Goal: Transaction & Acquisition: Purchase product/service

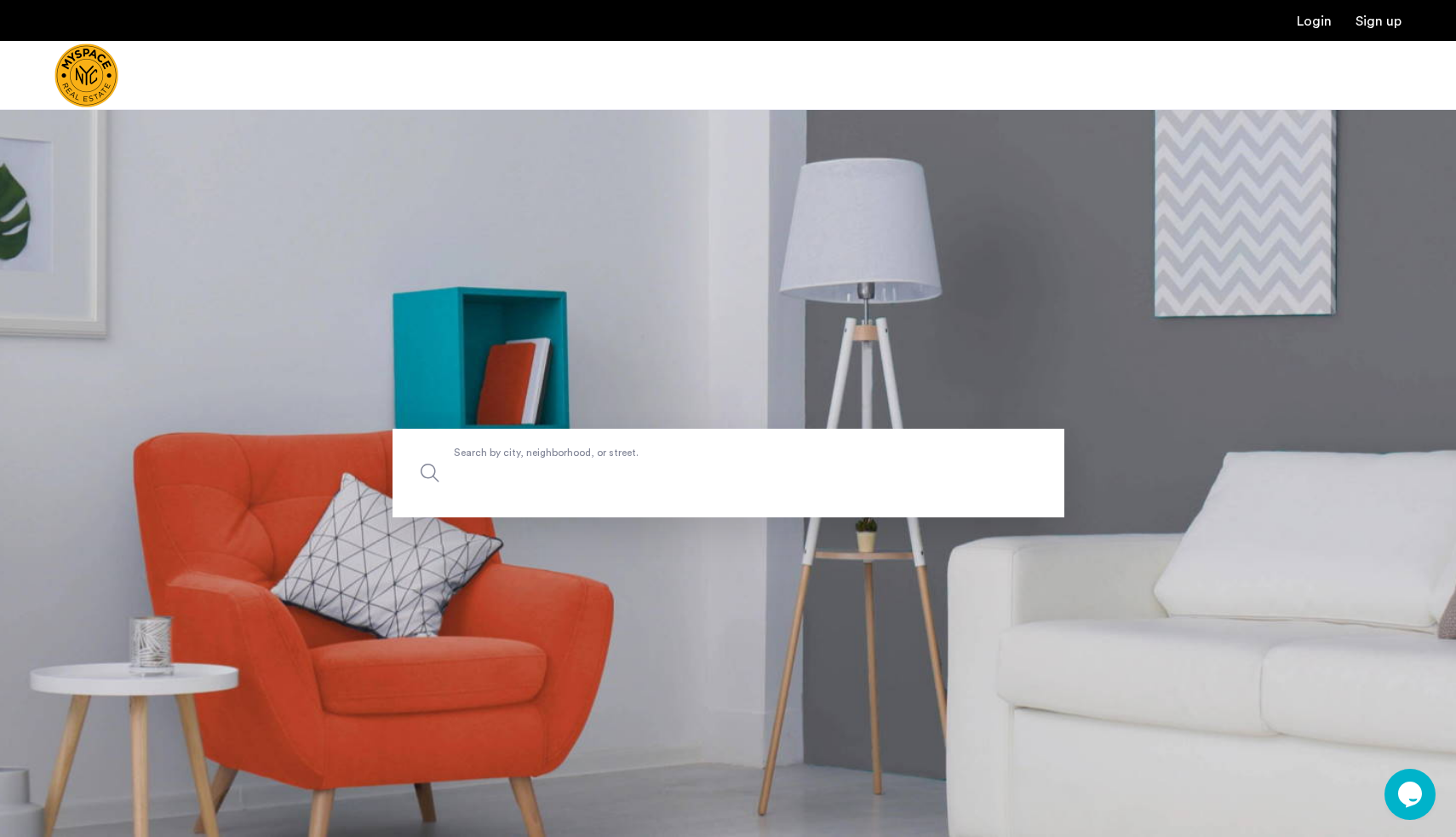
click at [728, 489] on input "Search by city, neighborhood, or street." at bounding box center [728, 473] width 672 height 88
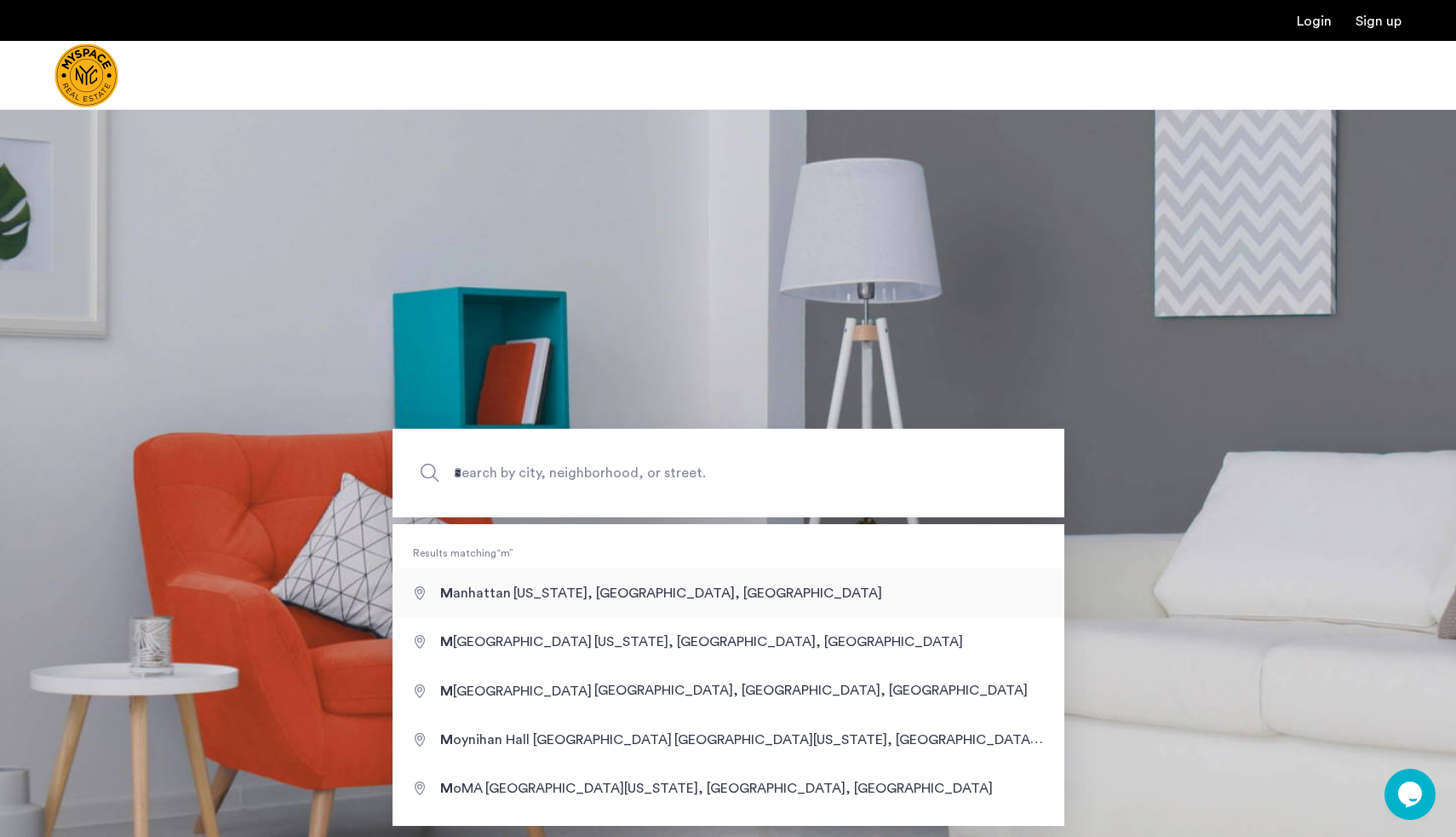
type input "**********"
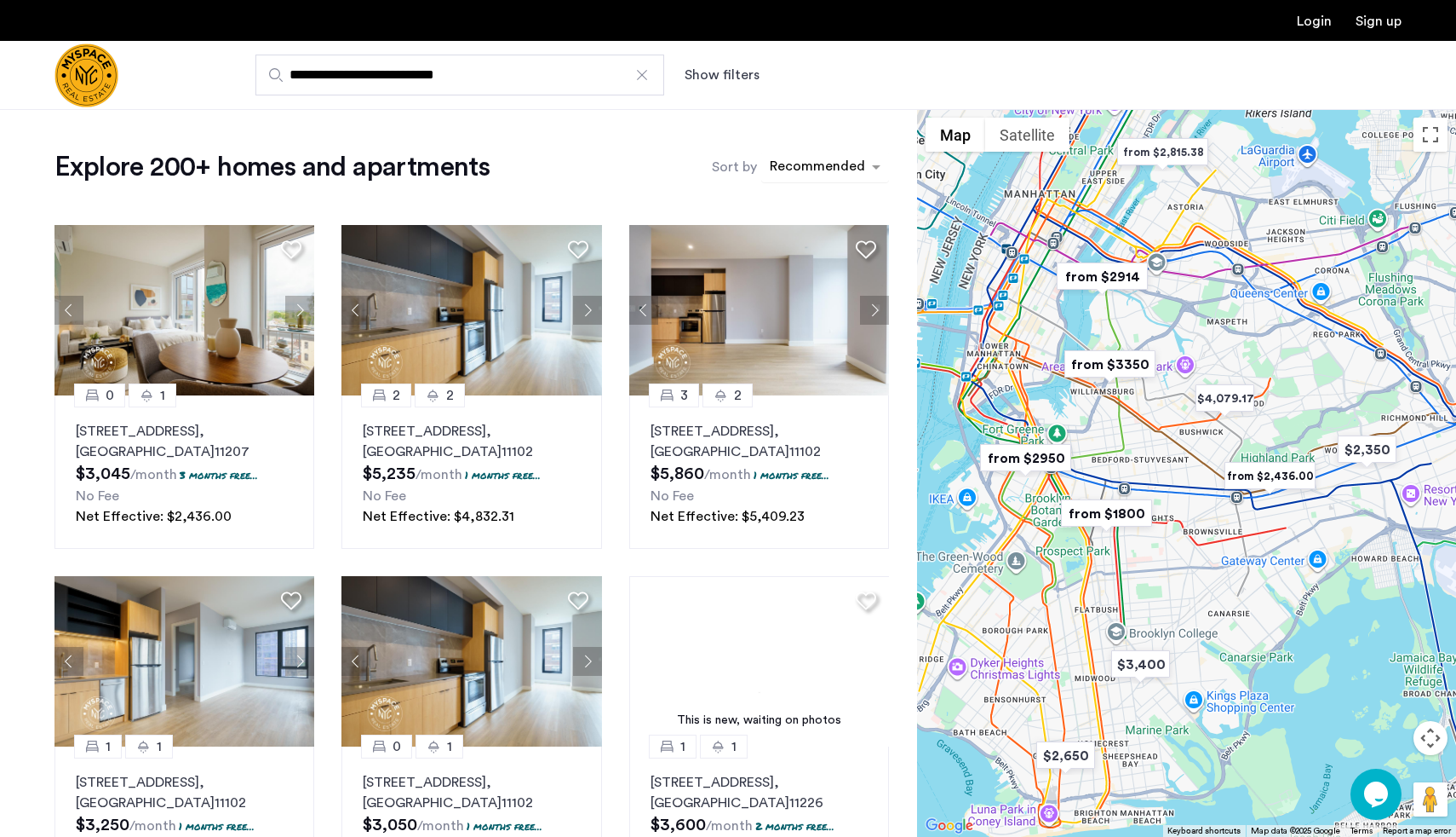
click at [801, 161] on div "sort-apartment" at bounding box center [817, 169] width 101 height 23
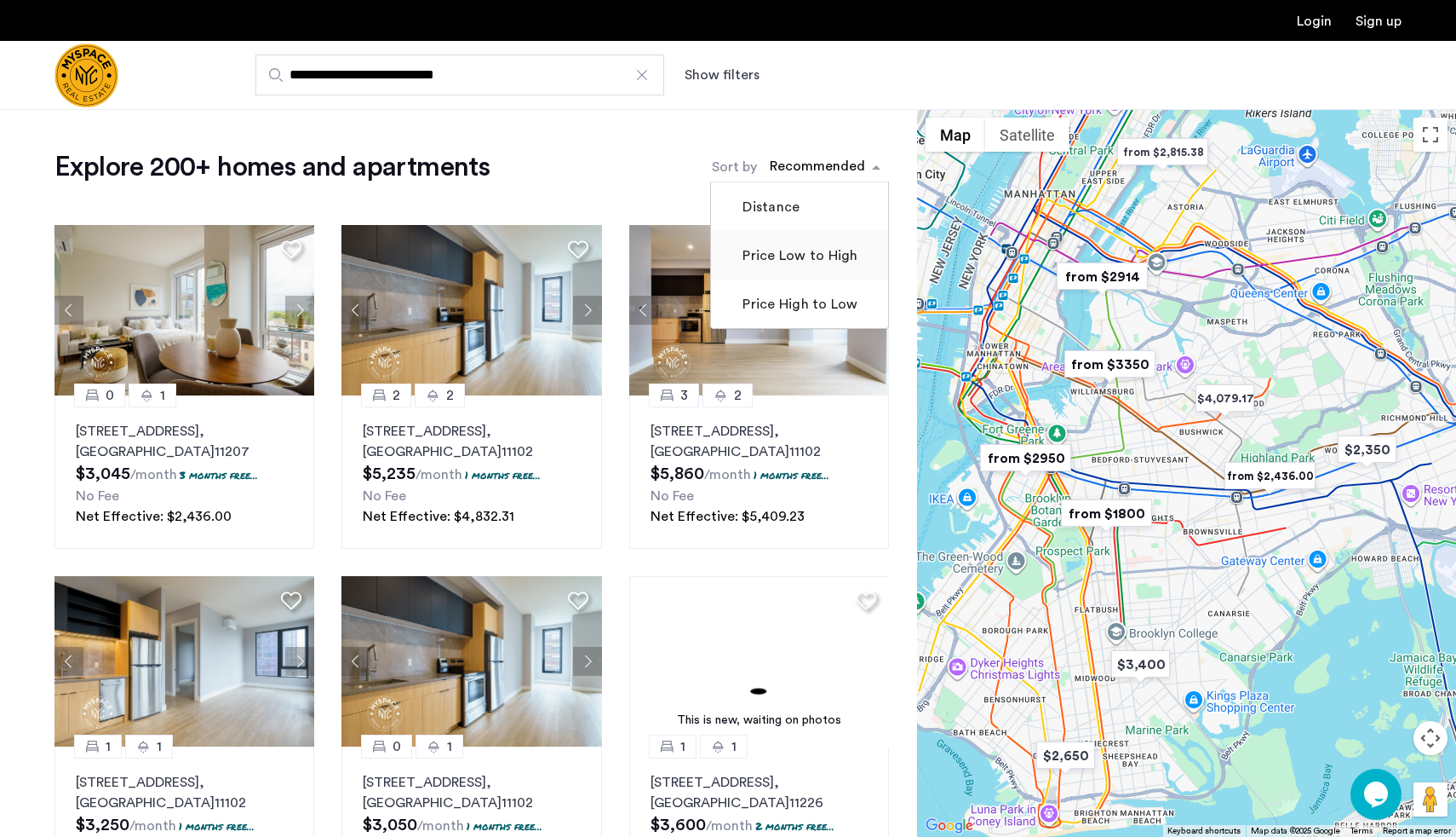
click at [800, 249] on label "Price Low to High" at bounding box center [798, 256] width 118 height 21
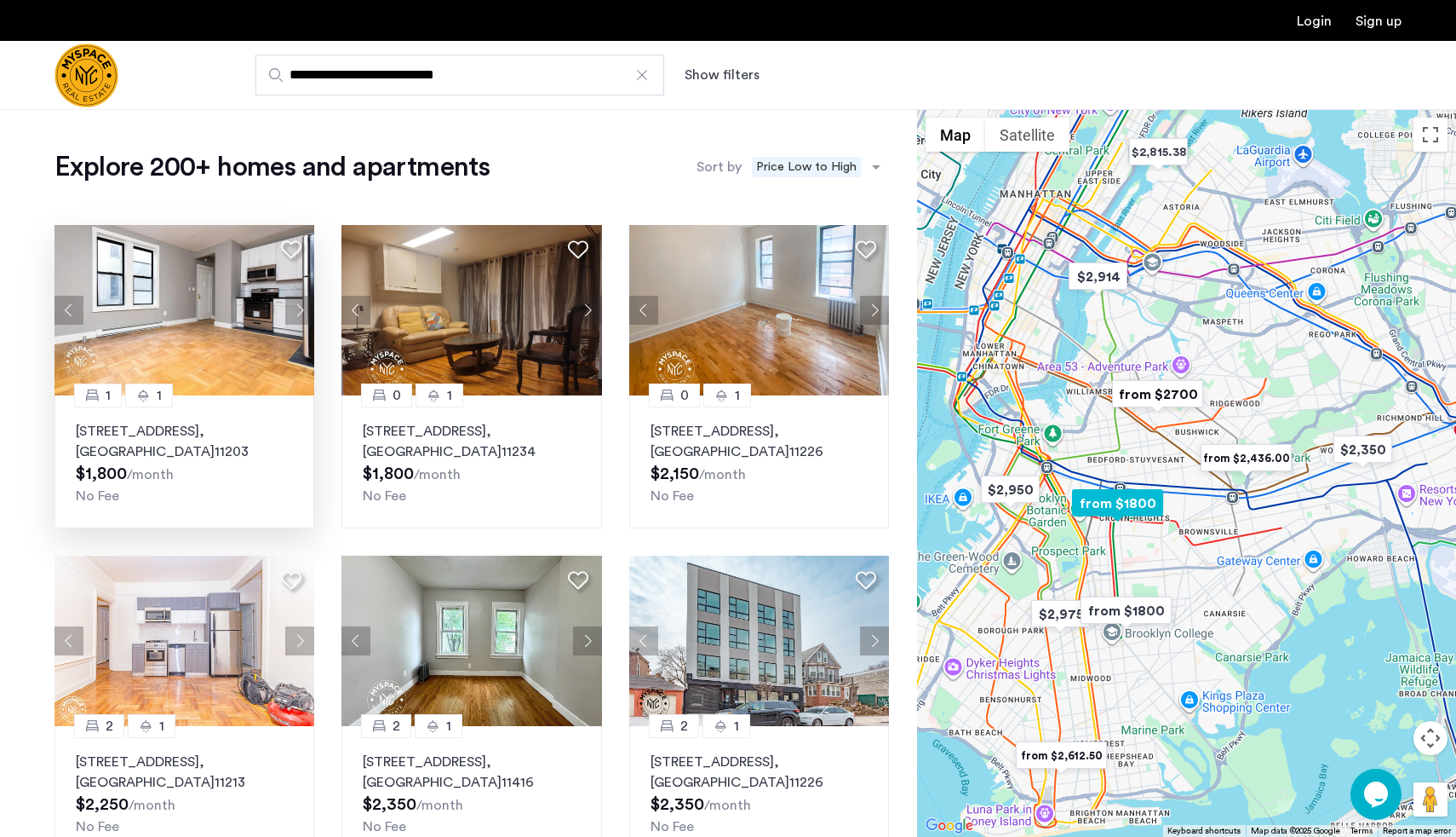
click at [176, 475] on div "92 East 53rd Street, Unit 4H, Brooklyn , NY 11203 $1,800 /month No Fee" at bounding box center [184, 463] width 217 height 86
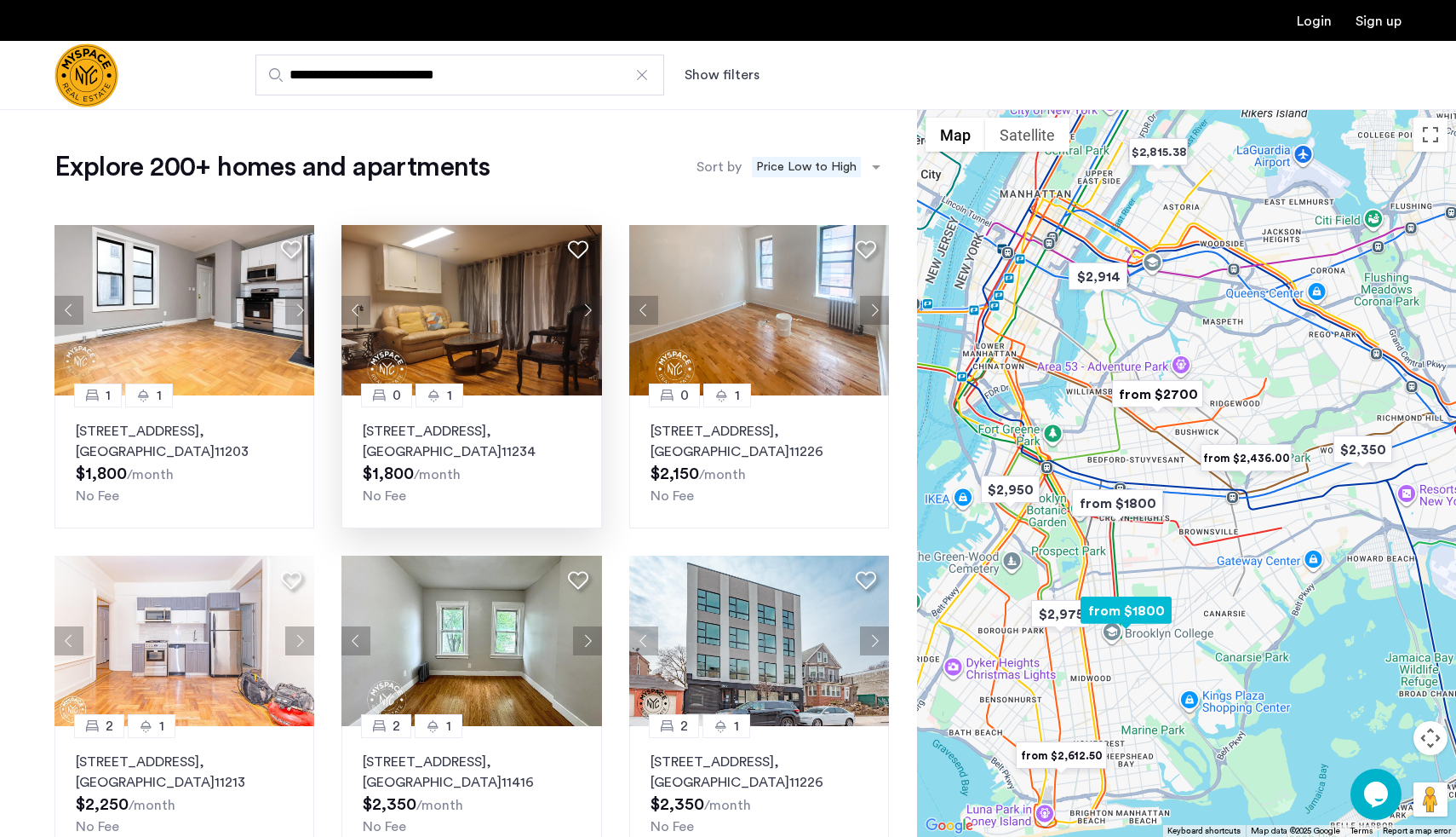
click at [588, 323] on button "Next apartment" at bounding box center [587, 309] width 29 height 29
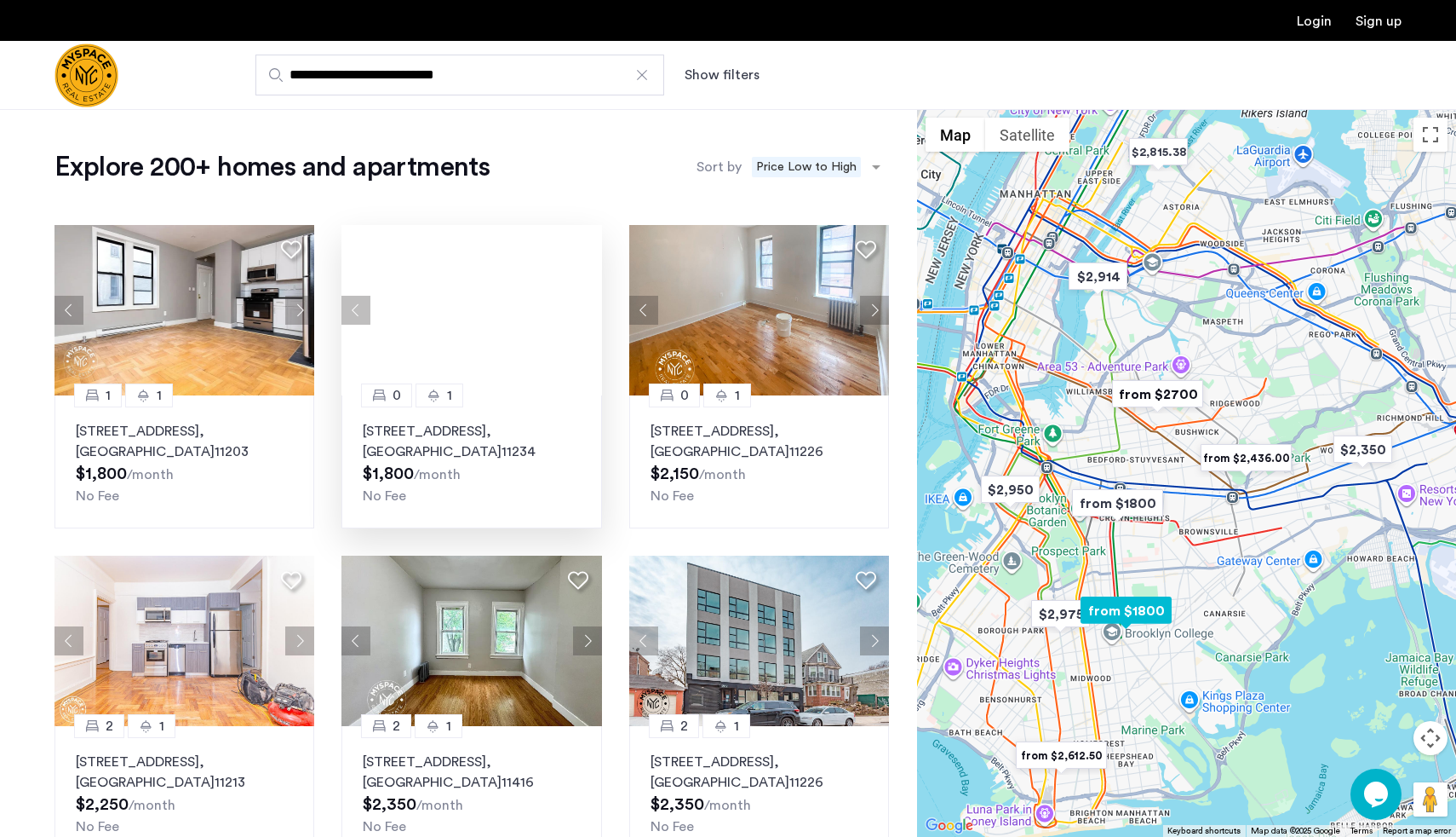
click at [588, 323] on div at bounding box center [471, 309] width 259 height 170
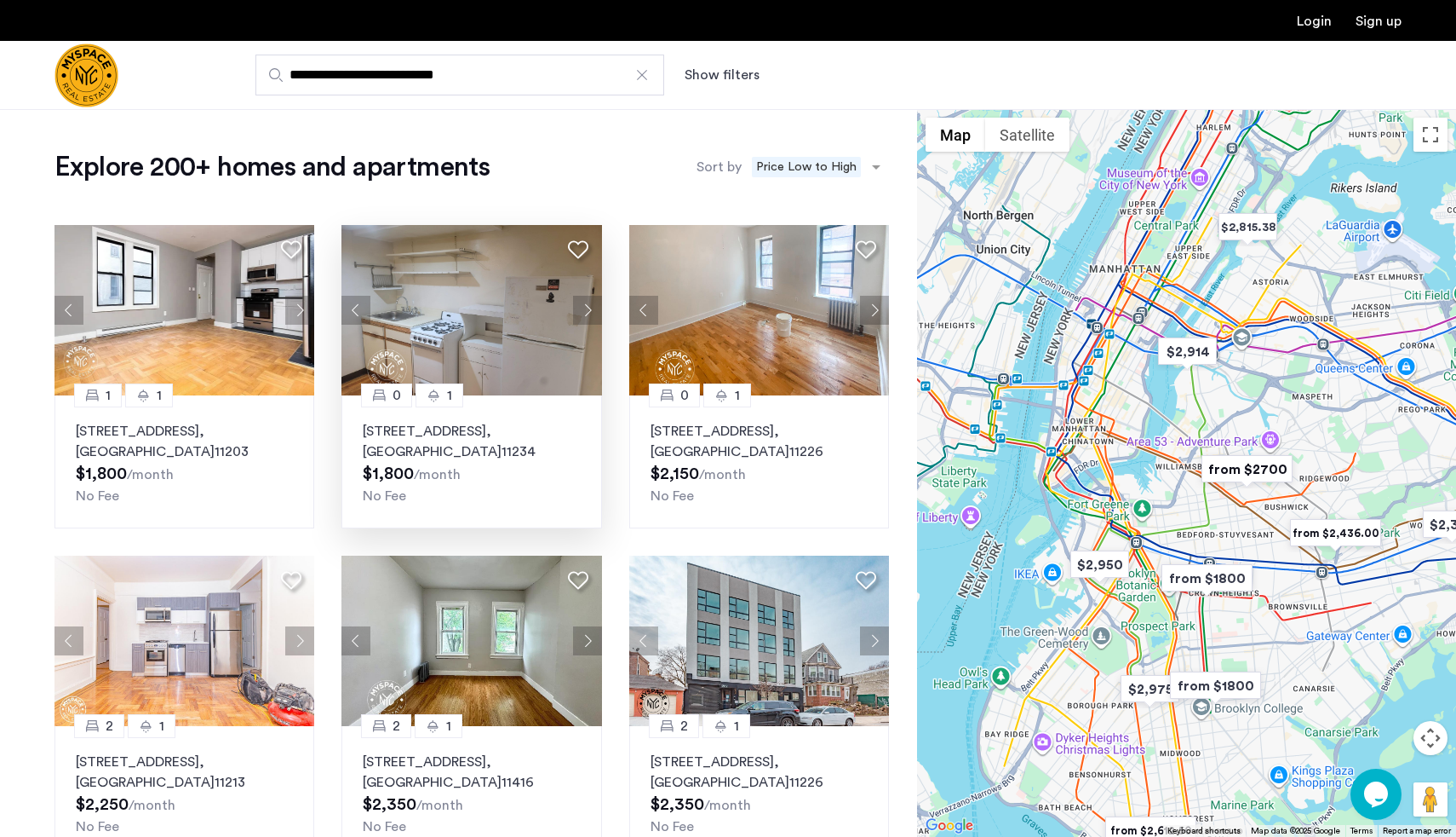
drag, startPoint x: 1025, startPoint y: 324, endPoint x: 1174, endPoint y: 551, distance: 271.5
click at [1175, 548] on div at bounding box center [1186, 473] width 539 height 728
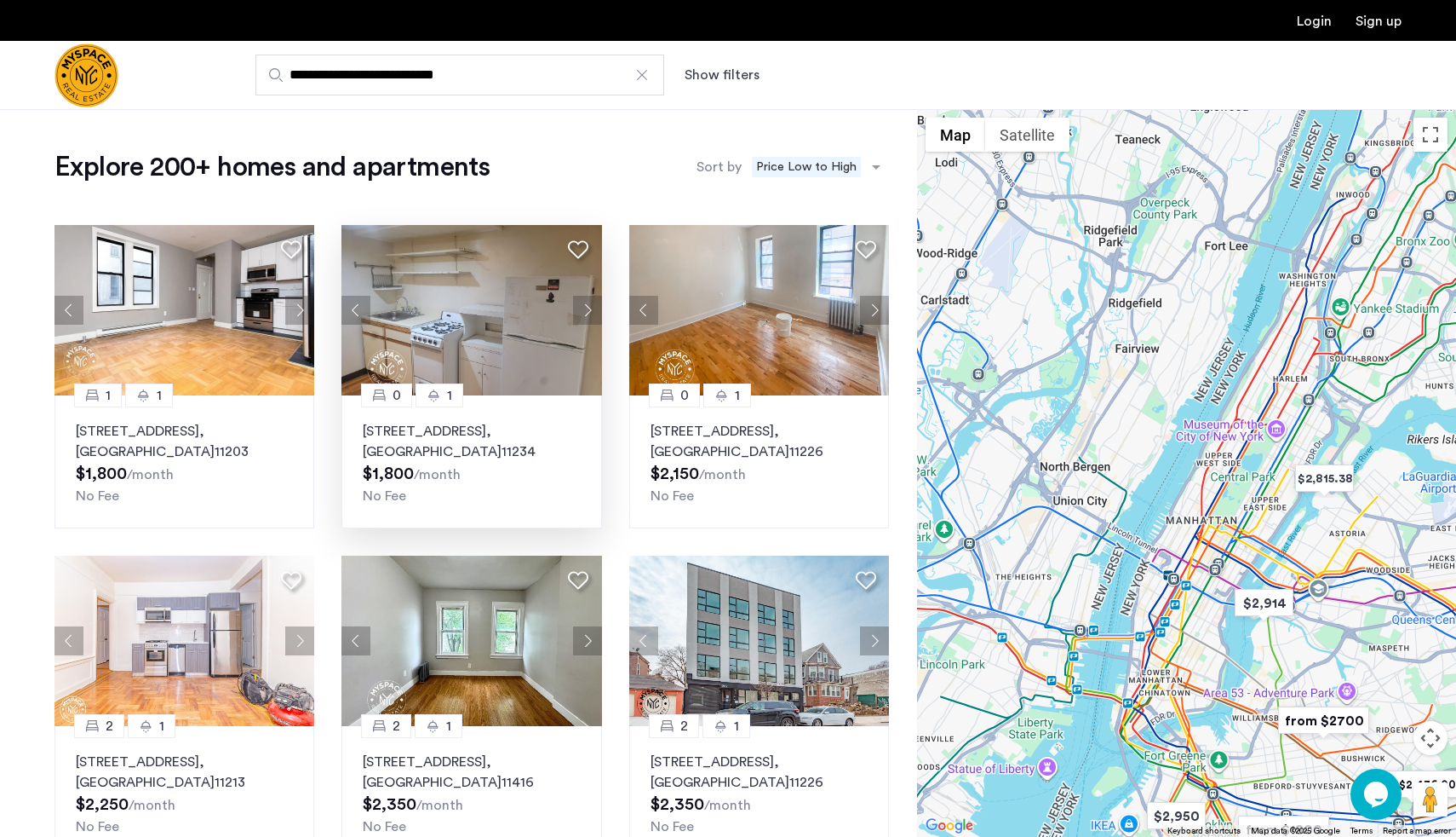
drag, startPoint x: 1191, startPoint y: 466, endPoint x: 1135, endPoint y: 484, distance: 58.8
click at [1135, 484] on div at bounding box center [1186, 473] width 539 height 728
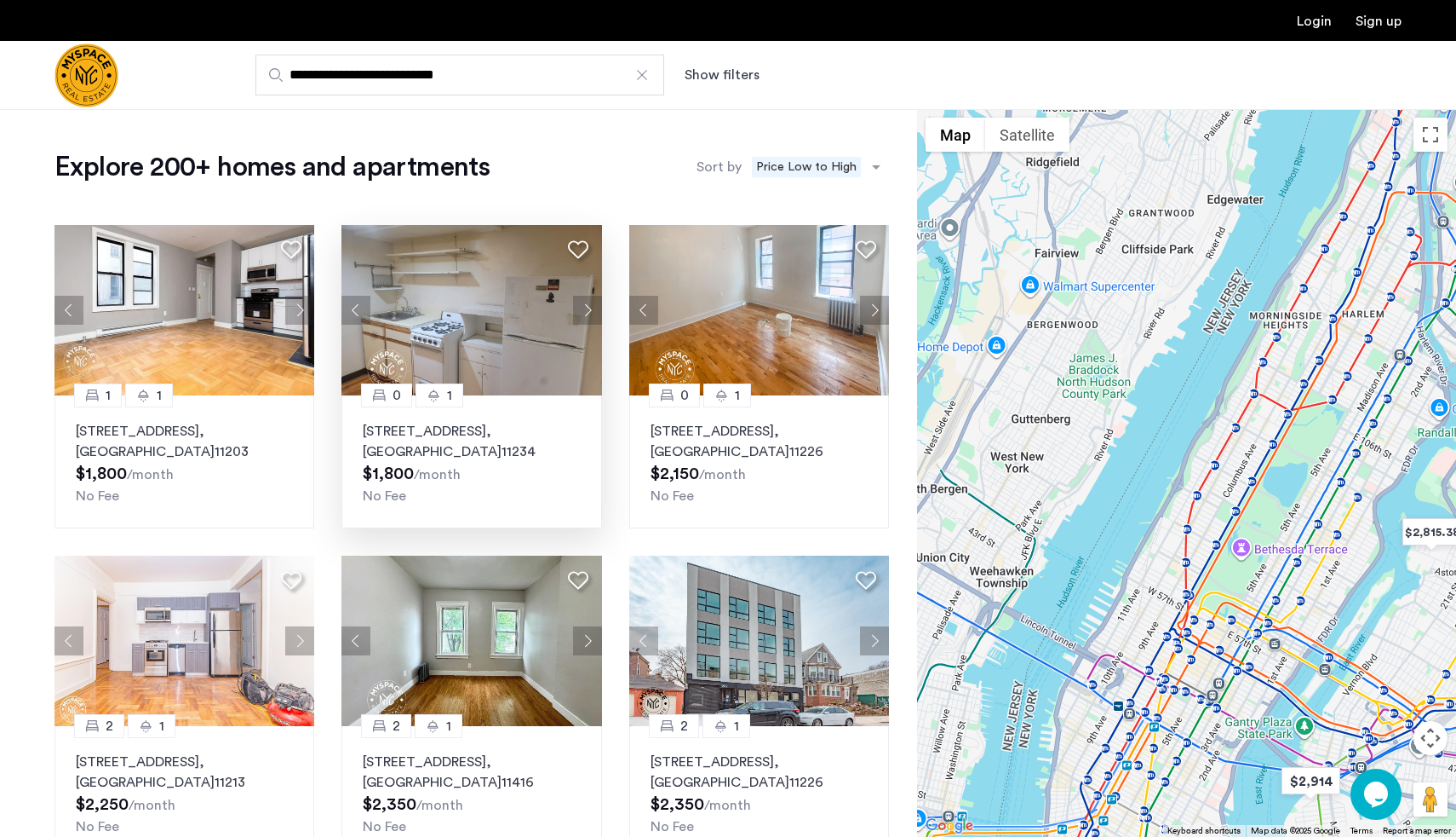
drag, startPoint x: 1135, startPoint y: 509, endPoint x: 1107, endPoint y: 350, distance: 161.4
click at [1107, 350] on div at bounding box center [1186, 473] width 539 height 728
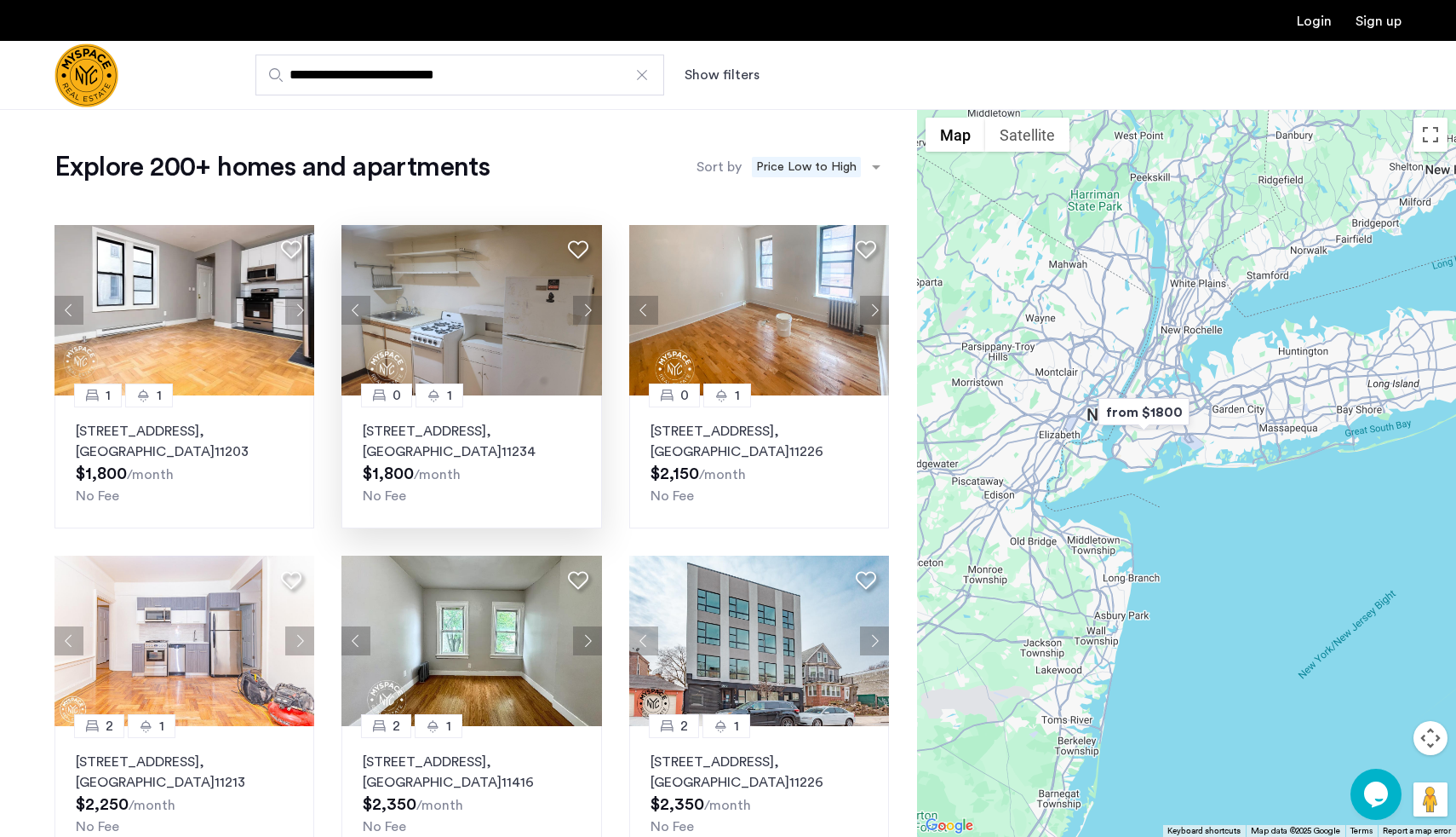
click at [559, 94] on input "**********" at bounding box center [460, 74] width 409 height 40
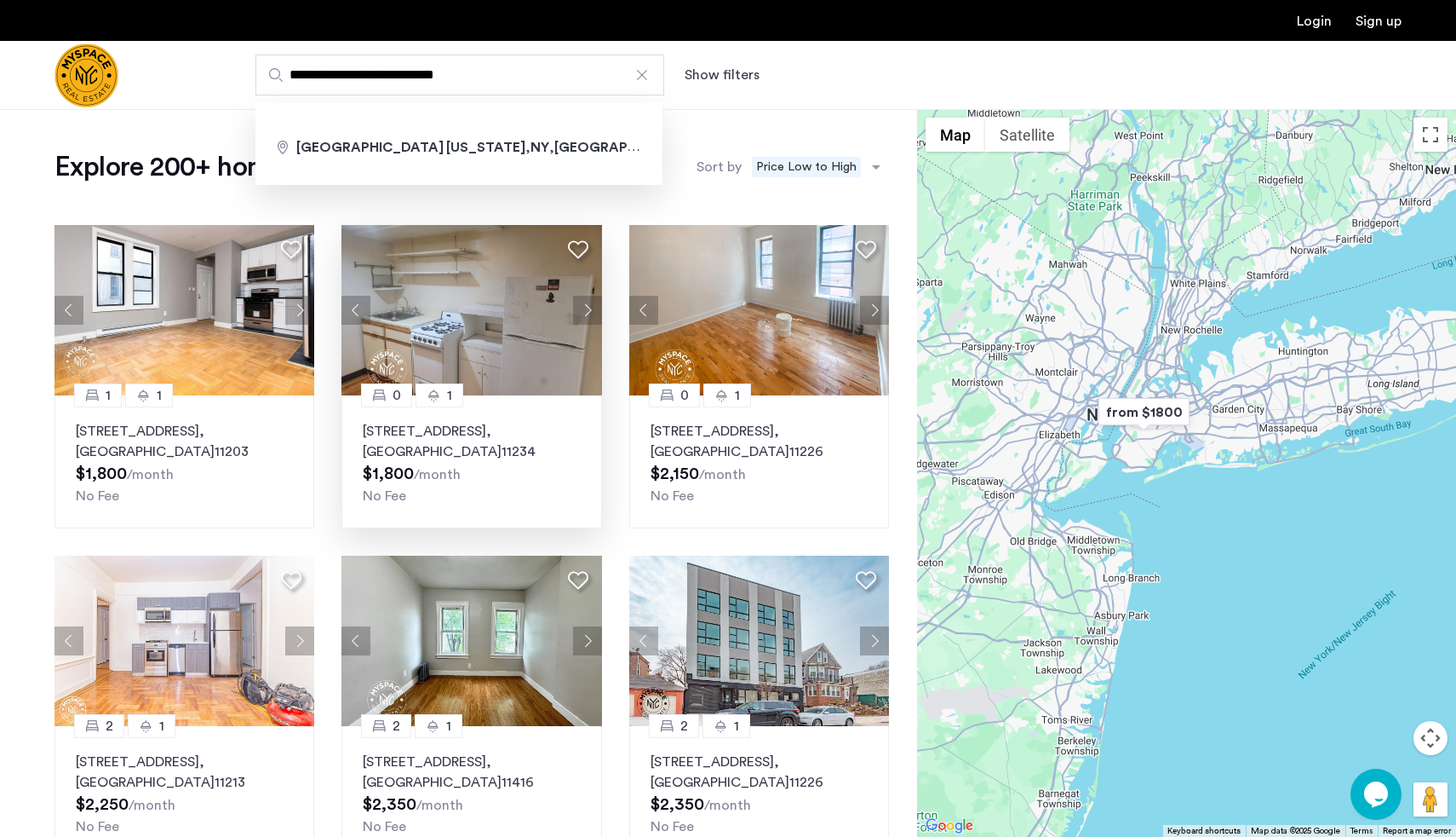
drag, startPoint x: 471, startPoint y: 94, endPoint x: 228, endPoint y: 94, distance: 243.0
click at [228, 94] on div "**********" at bounding box center [811, 74] width 1180 height 40
click at [590, 86] on input "**********" at bounding box center [460, 74] width 409 height 40
drag, startPoint x: 532, startPoint y: 76, endPoint x: 203, endPoint y: 76, distance: 329.0
click at [203, 76] on div "**********" at bounding box center [728, 74] width 1456 height 69
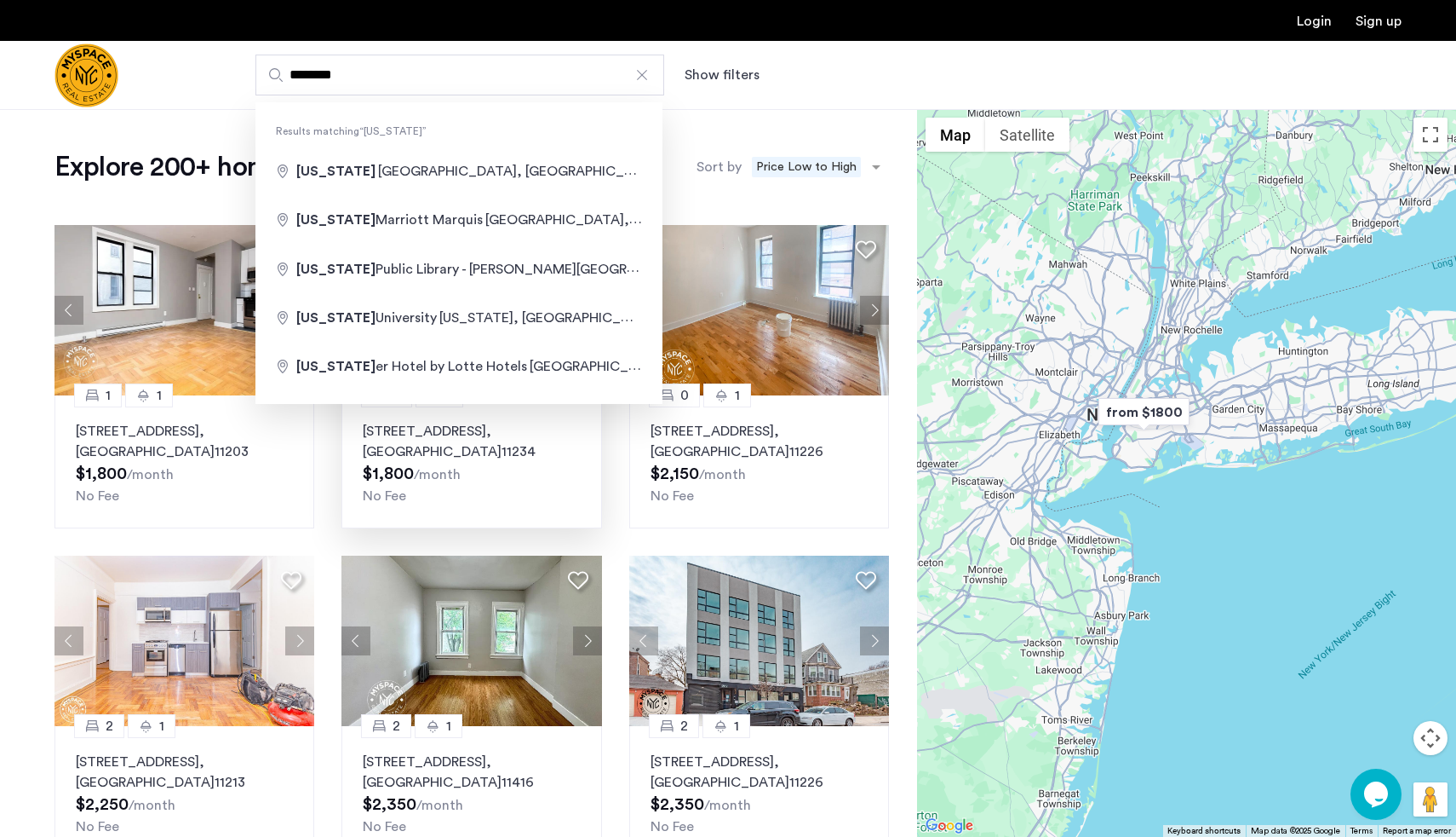
type input "**********"
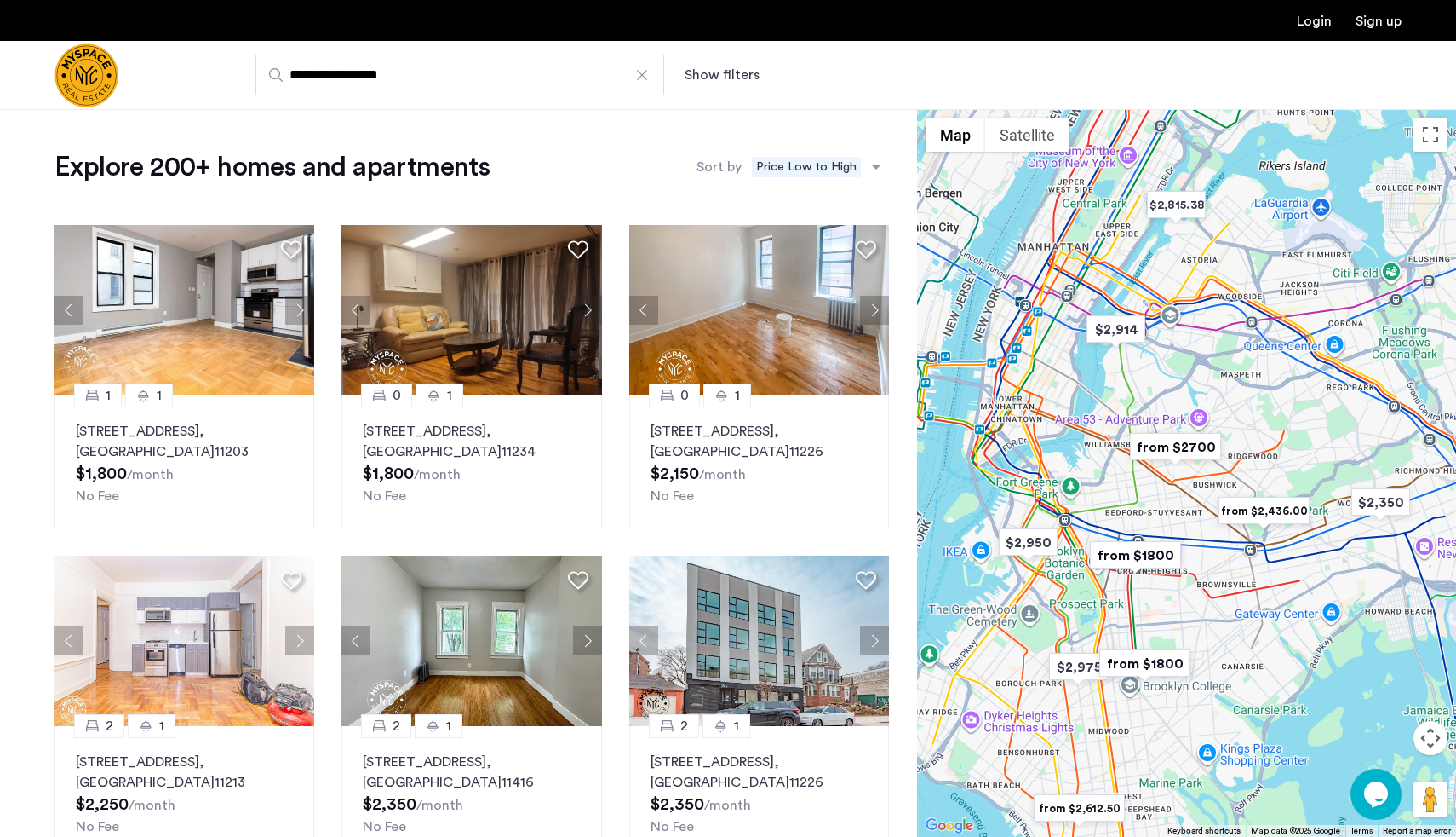
drag, startPoint x: 1153, startPoint y: 229, endPoint x: 1187, endPoint y: 324, distance: 100.9
click at [1187, 324] on div at bounding box center [1186, 473] width 539 height 728
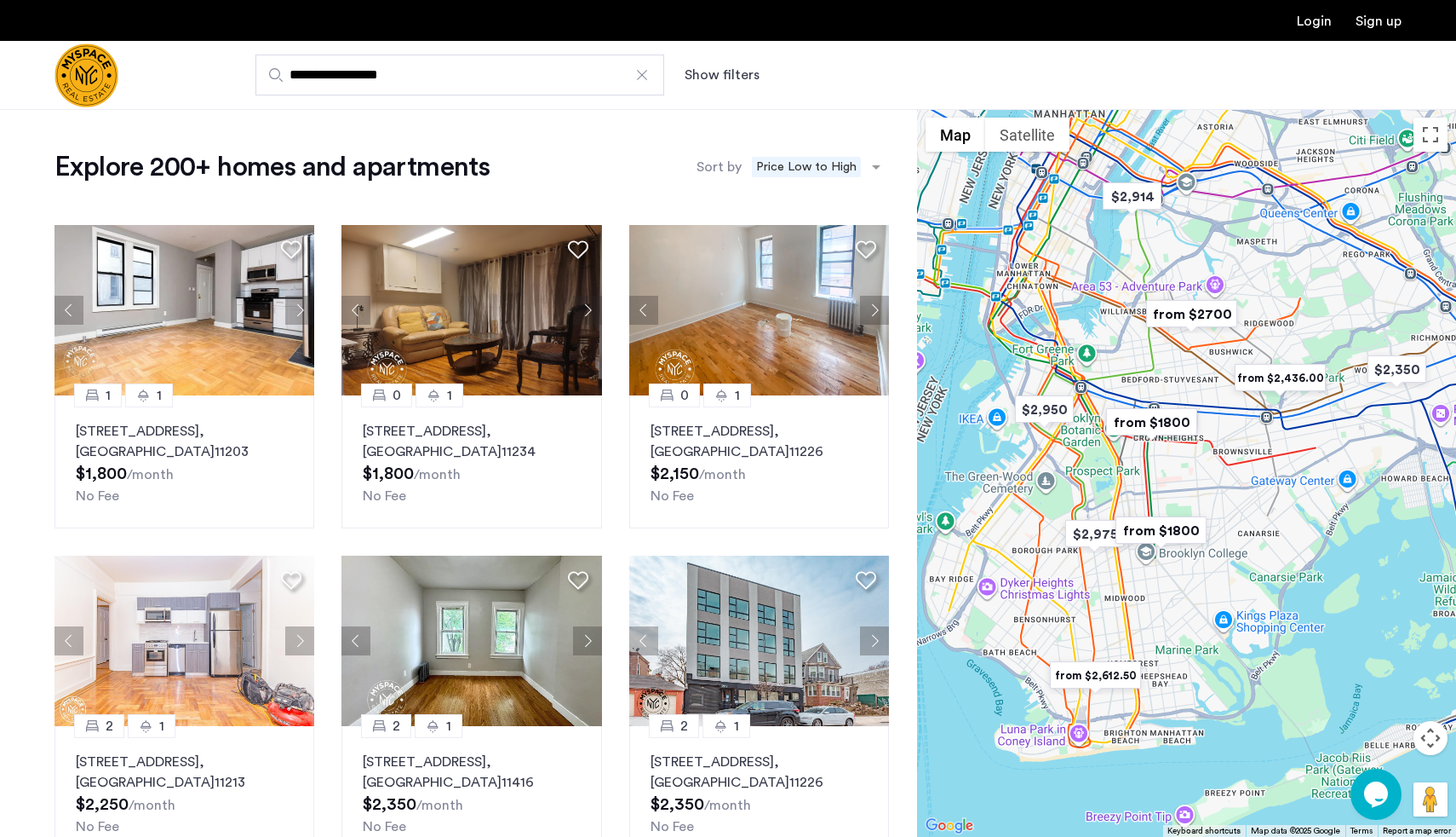
drag, startPoint x: 1107, startPoint y: 687, endPoint x: 1107, endPoint y: 420, distance: 267.0
click at [1107, 420] on div "To navigate, press the arrow keys." at bounding box center [1186, 473] width 539 height 728
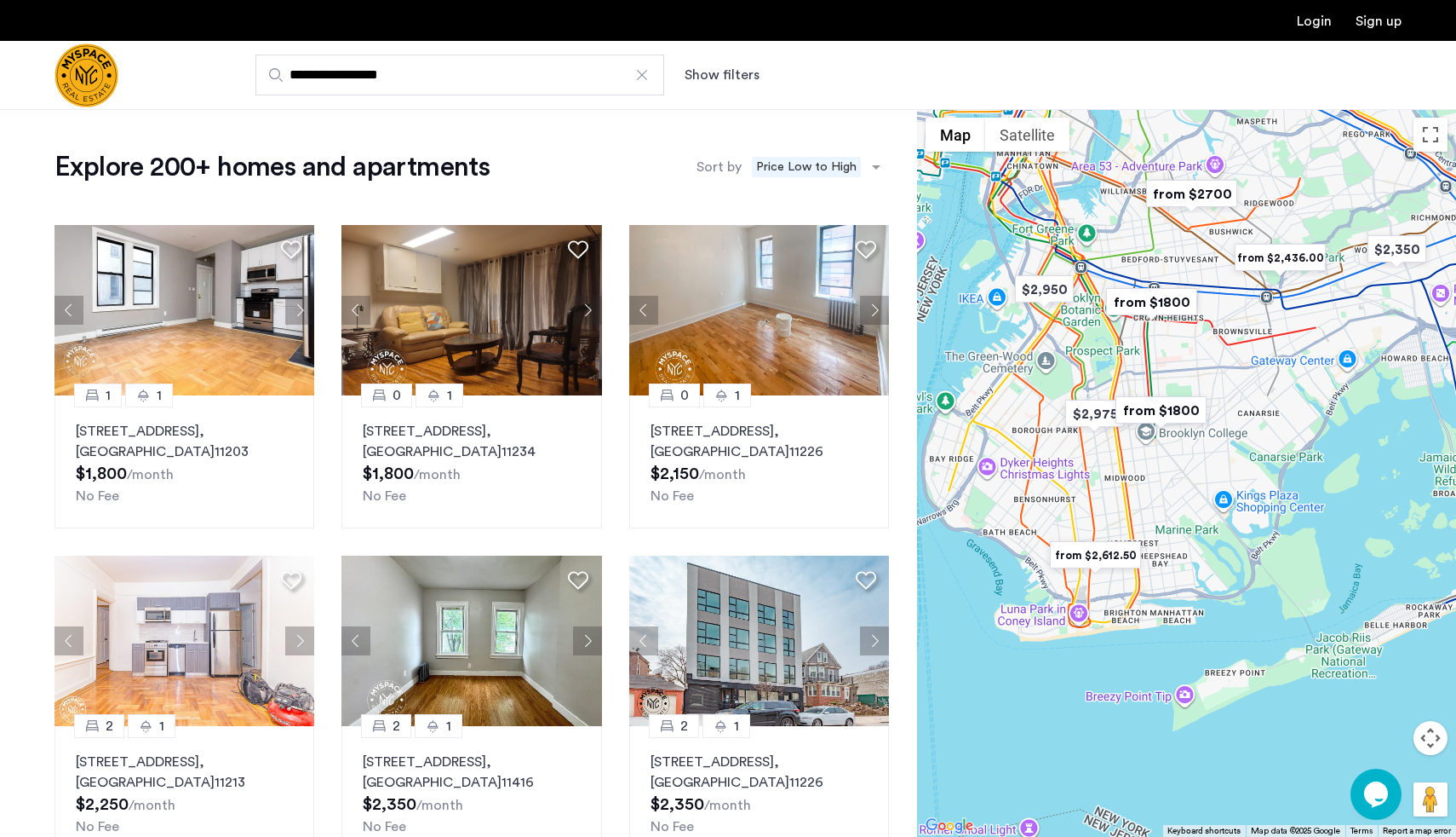
drag, startPoint x: 1172, startPoint y: 272, endPoint x: 1151, endPoint y: 558, distance: 286.8
click at [1151, 558] on div "To navigate, press the arrow keys." at bounding box center [1186, 473] width 539 height 728
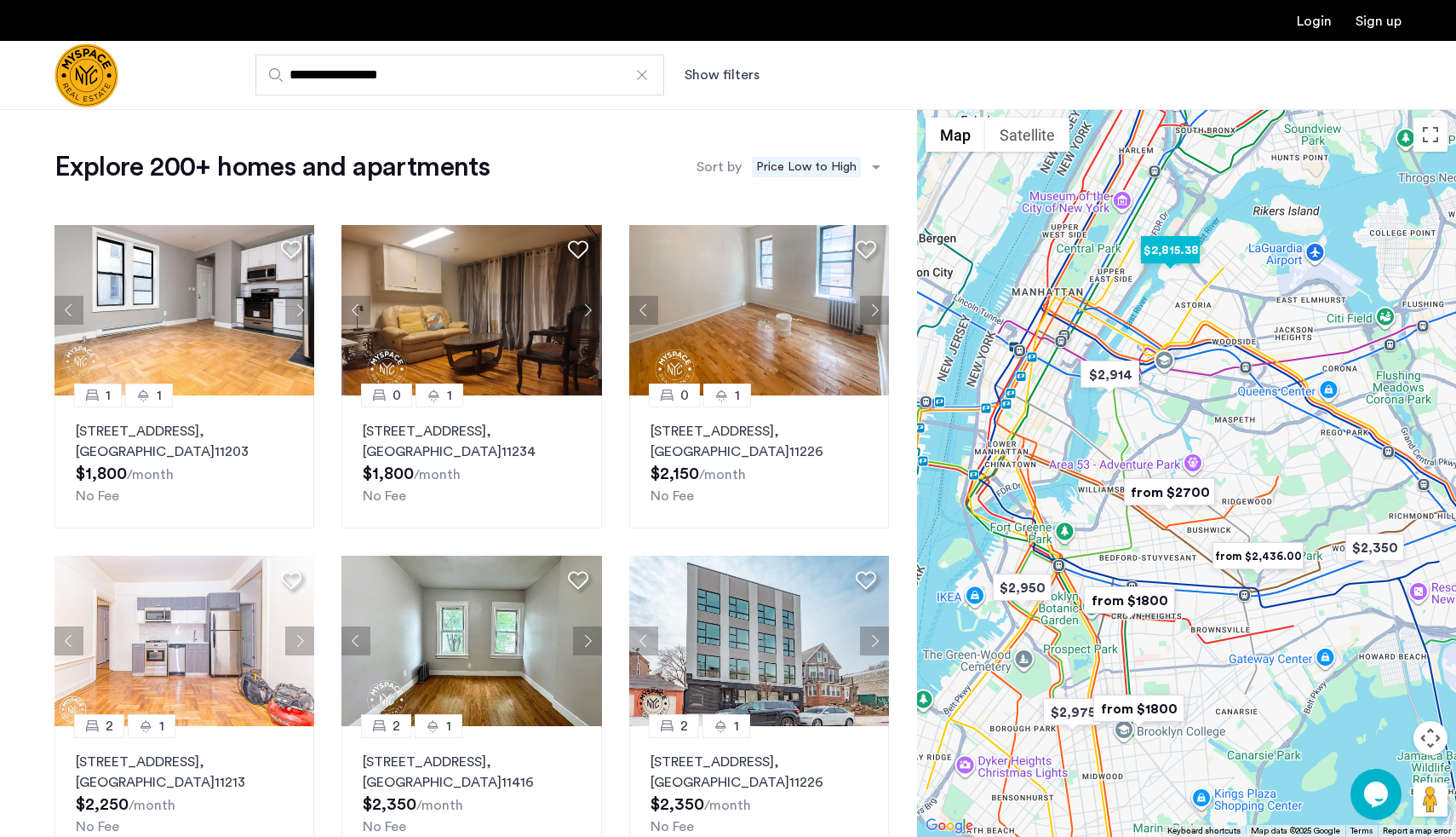
click at [1183, 265] on img "$2,815.38" at bounding box center [1170, 249] width 72 height 39
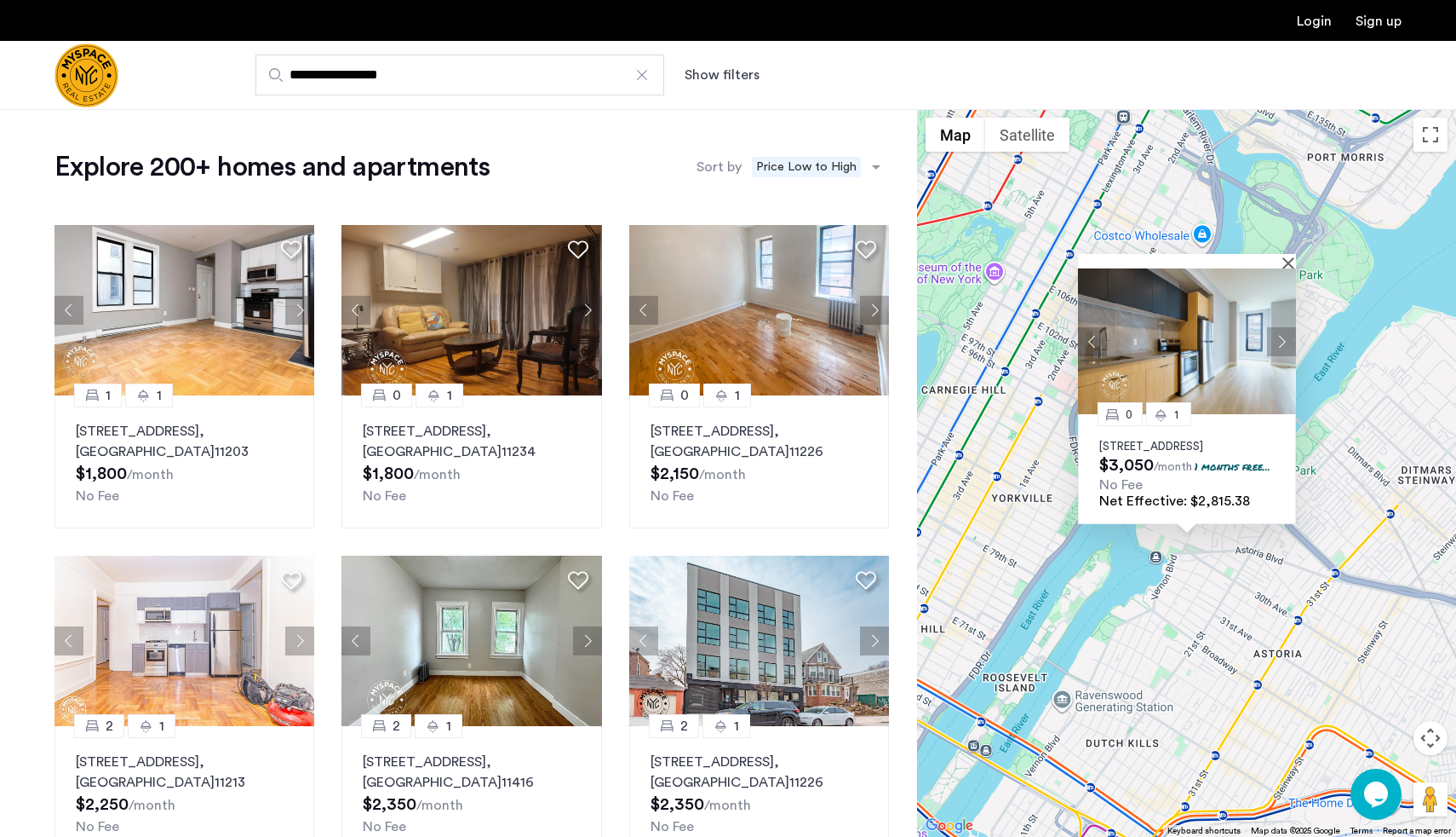
click at [1185, 439] on p "26-25 4th Street, Unit 806, Queens, NY 11102" at bounding box center [1186, 446] width 176 height 13
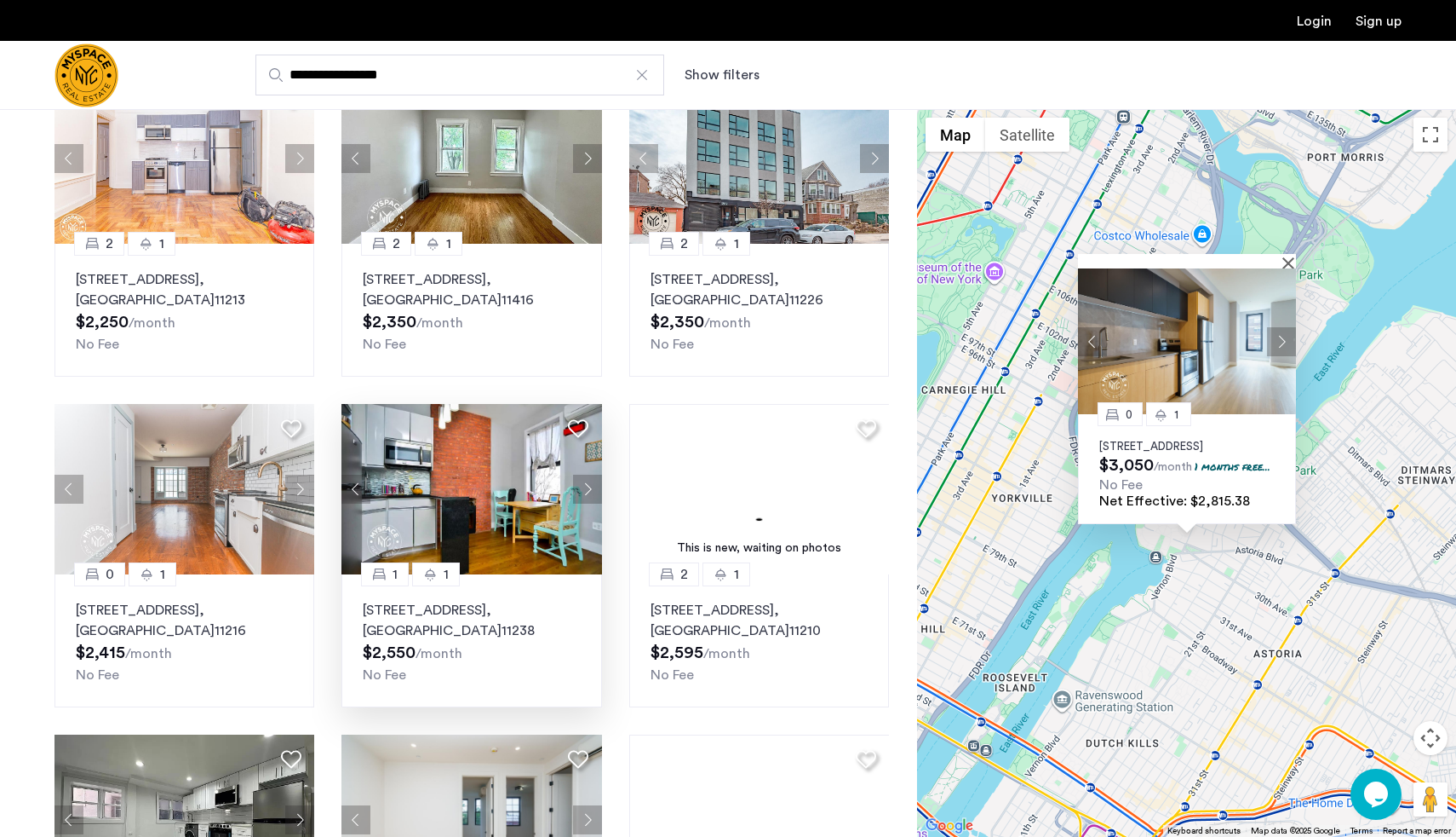
scroll to position [355, 0]
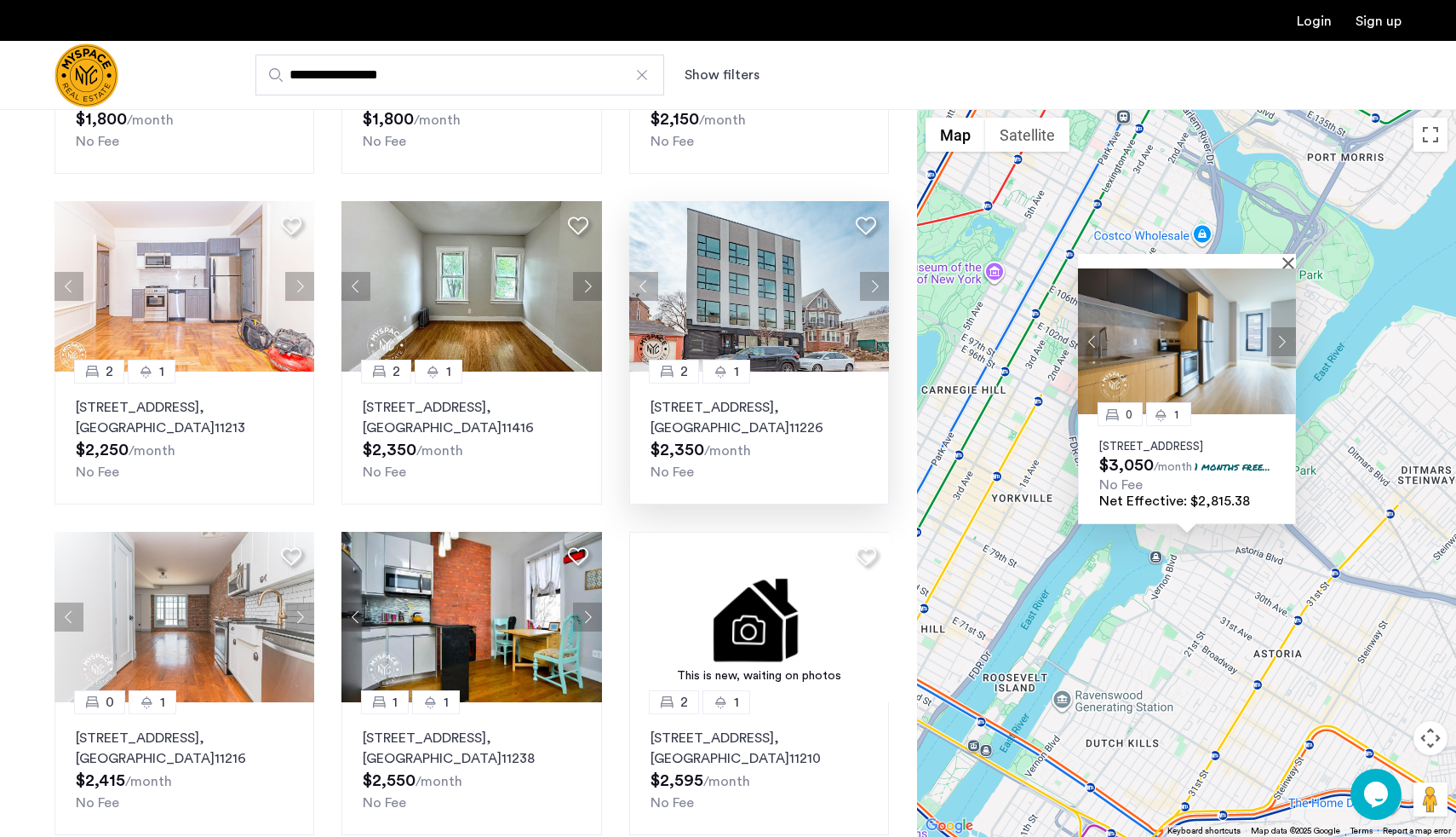
click at [791, 430] on p "282 E 32nd St, Unit 4C, Brooklyn , NY 11226" at bounding box center [759, 417] width 217 height 40
click at [473, 743] on p "728 Franklin Ave, Unit 4B, Brooklyn , NY 11238" at bounding box center [471, 748] width 217 height 40
click at [86, 66] on img "Cazamio Logo" at bounding box center [86, 75] width 64 height 64
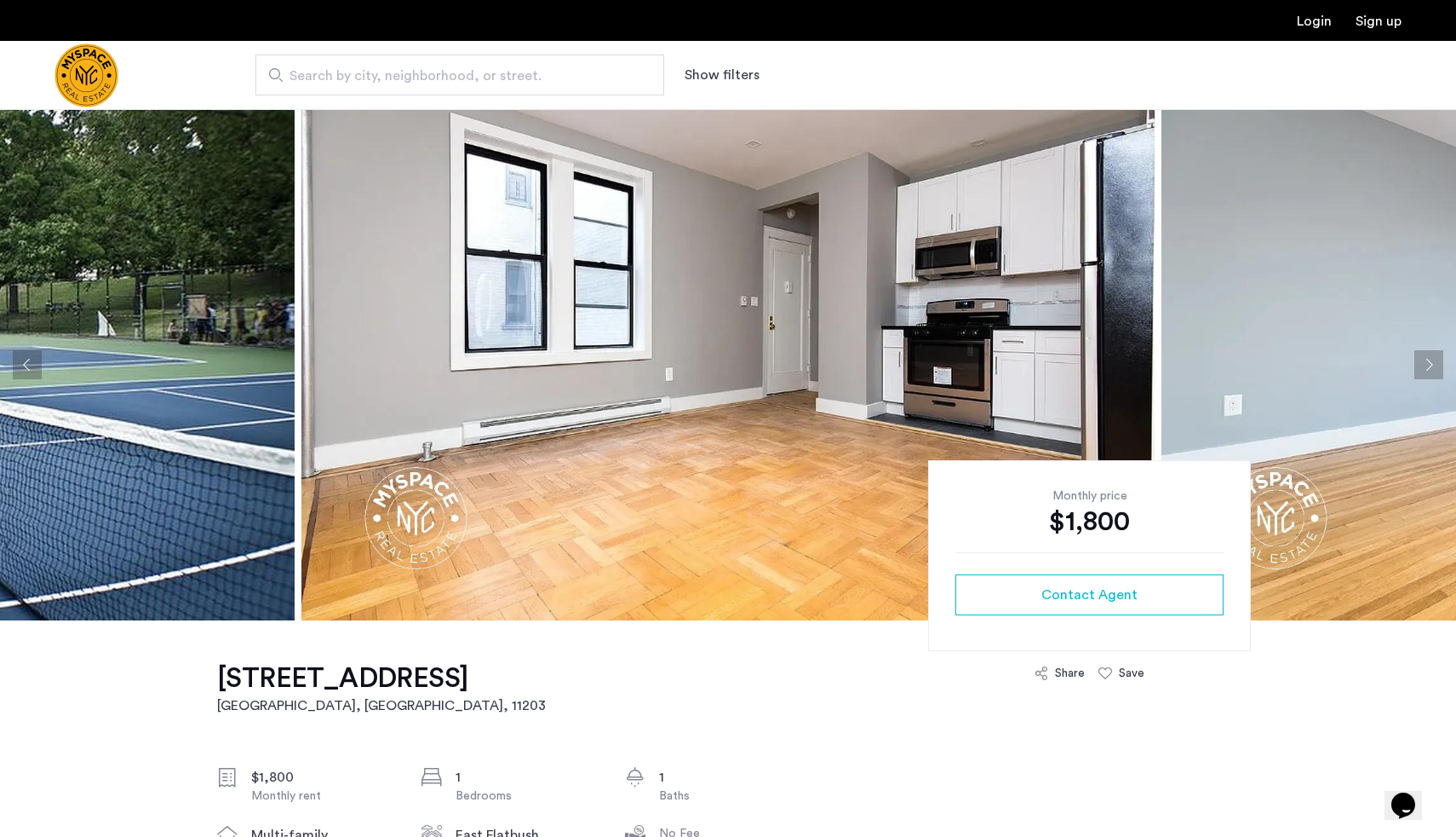
click at [478, 405] on img at bounding box center [728, 365] width 853 height 512
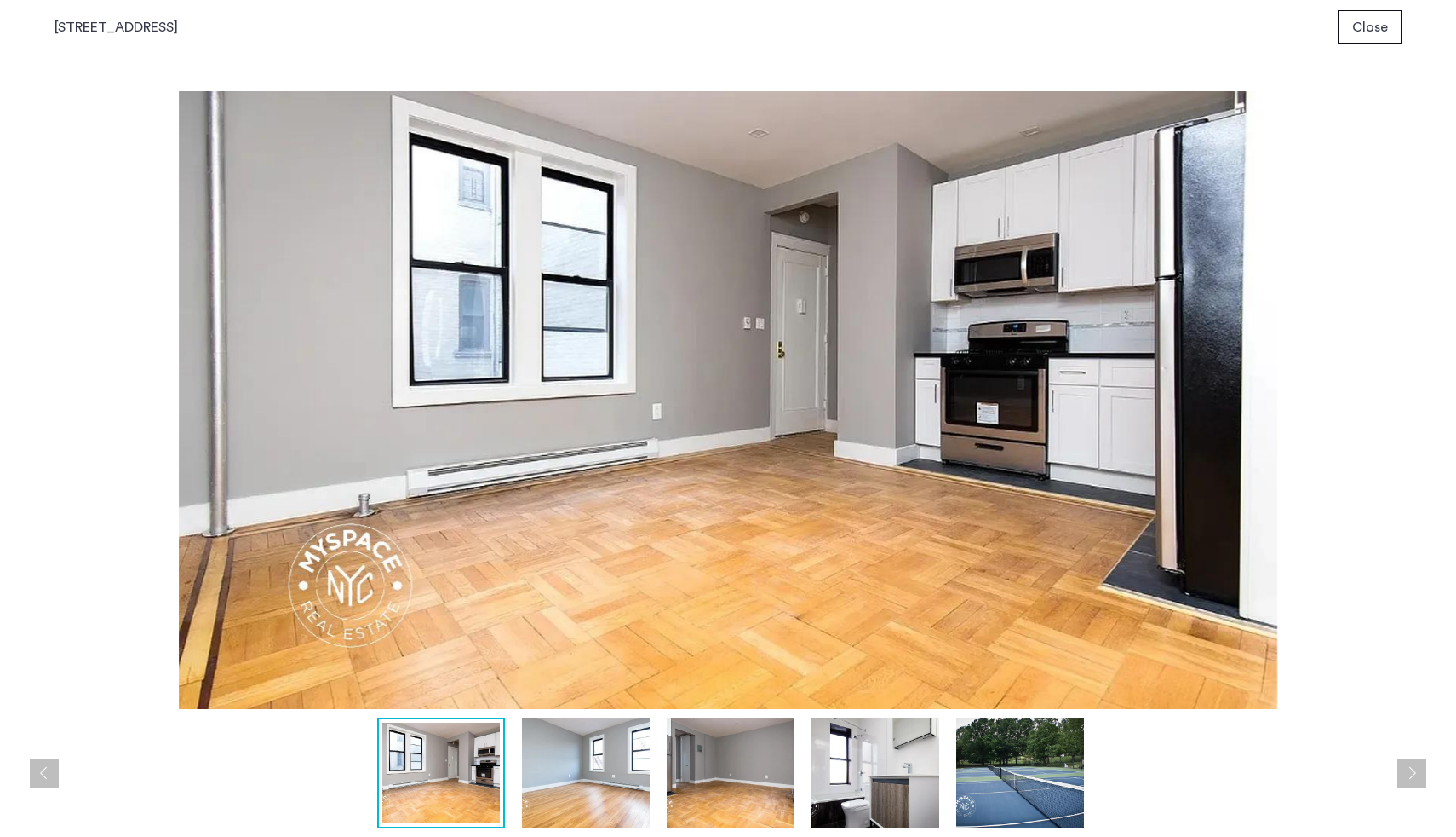
click at [1243, 430] on img at bounding box center [728, 400] width 1347 height 618
click at [1378, 27] on span "Close" at bounding box center [1370, 27] width 36 height 21
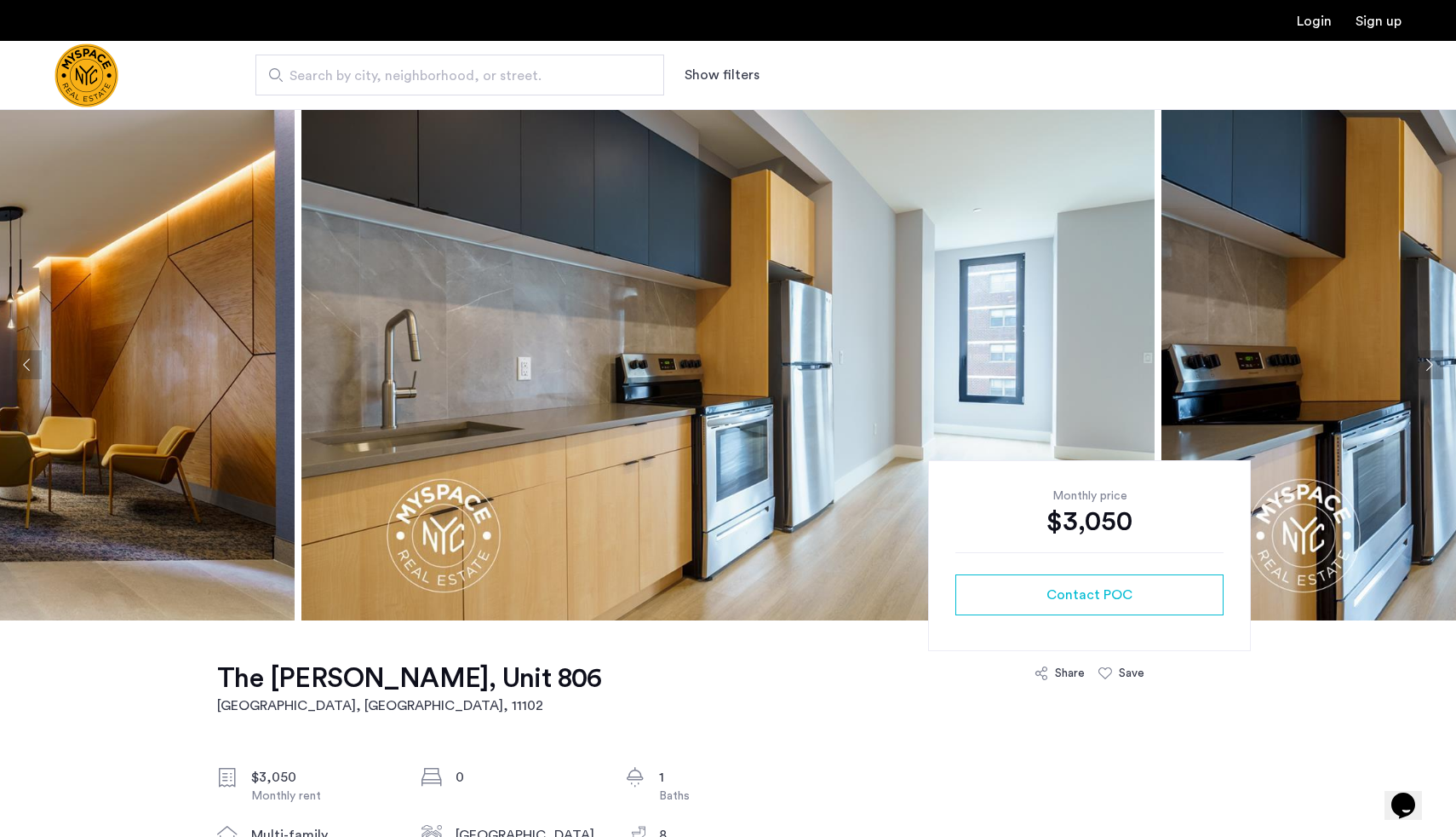
click at [534, 342] on img at bounding box center [728, 365] width 853 height 512
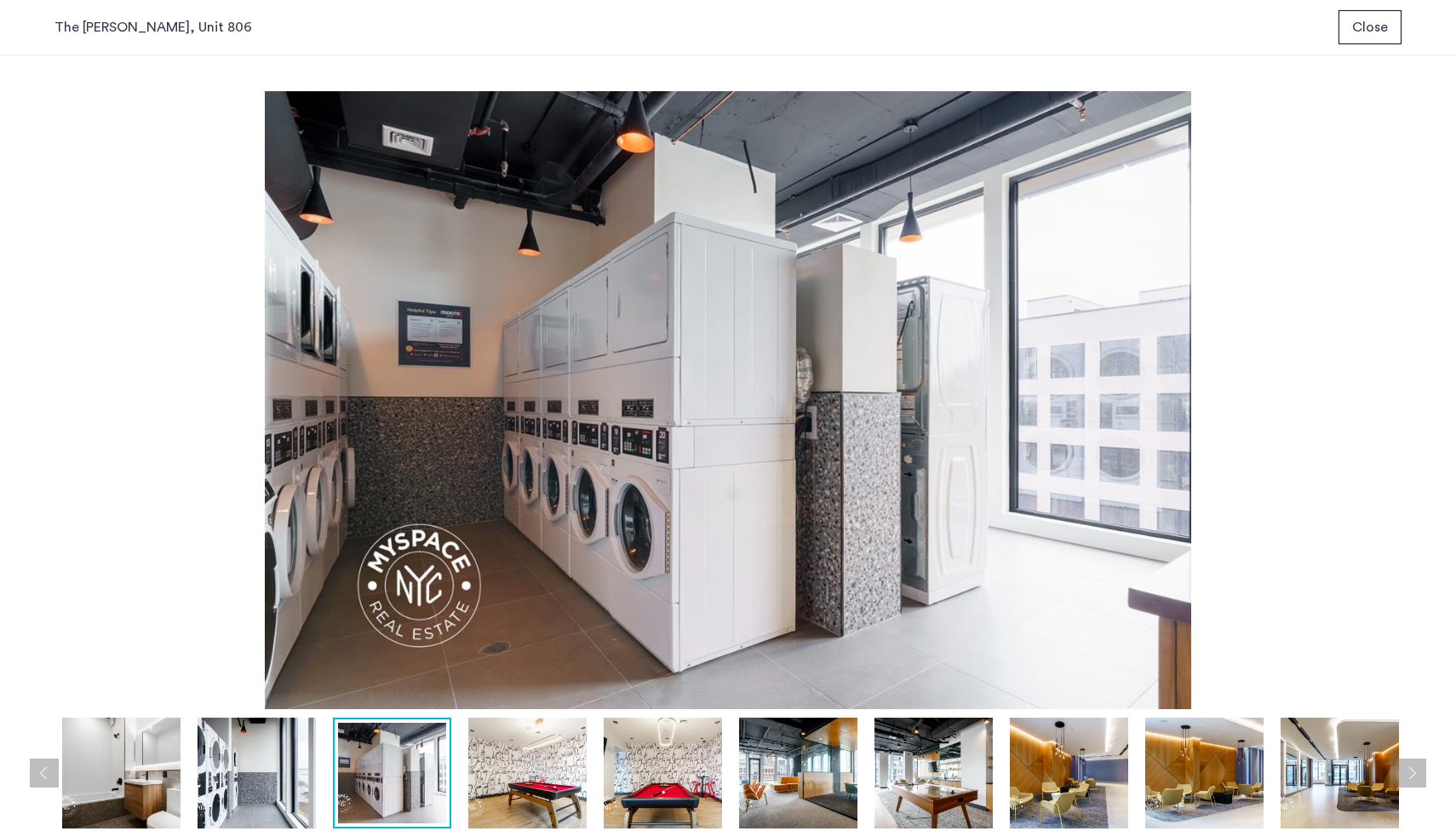
click at [1349, 18] on button "Close" at bounding box center [1370, 27] width 63 height 34
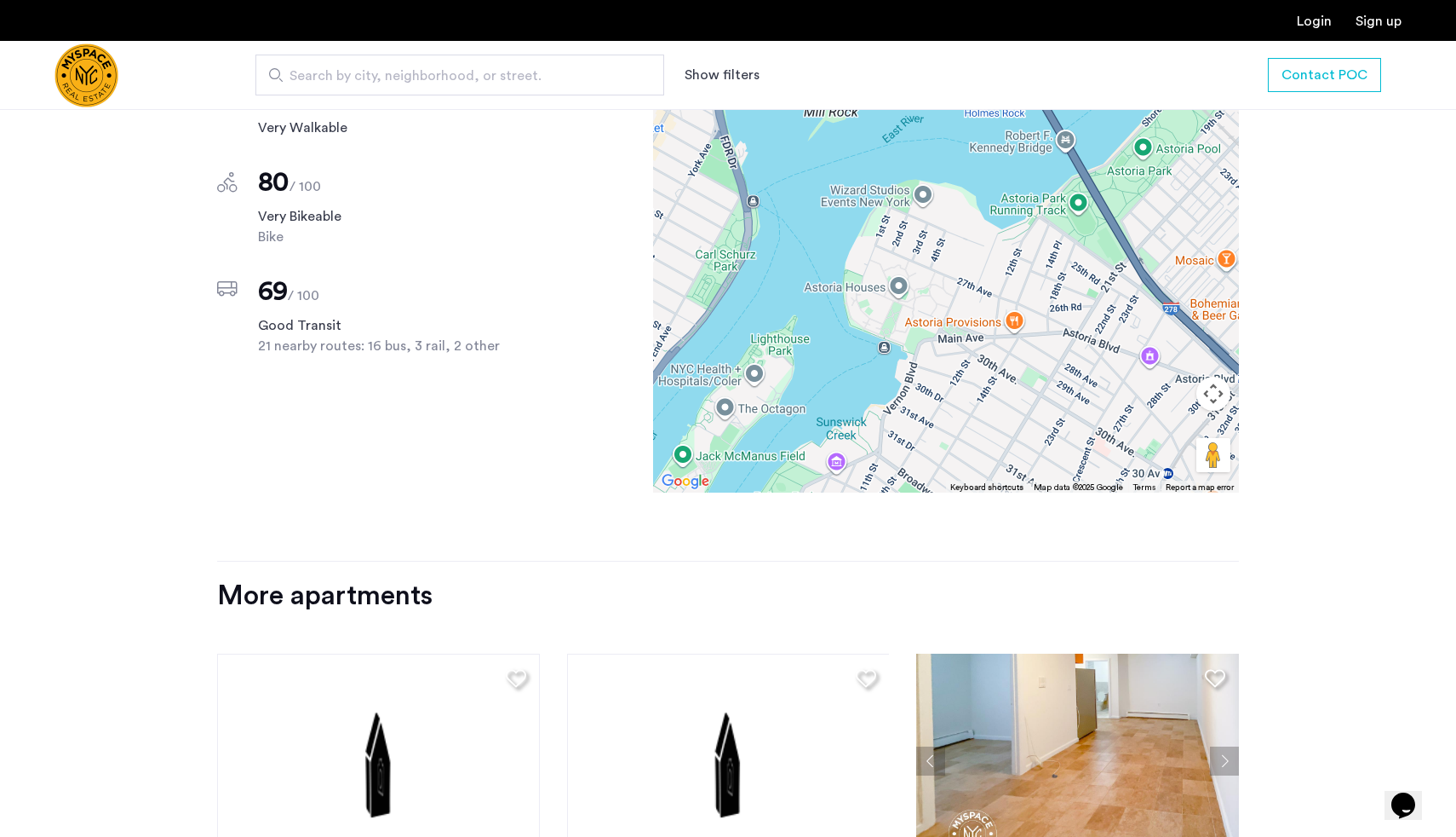
scroll to position [2064, 0]
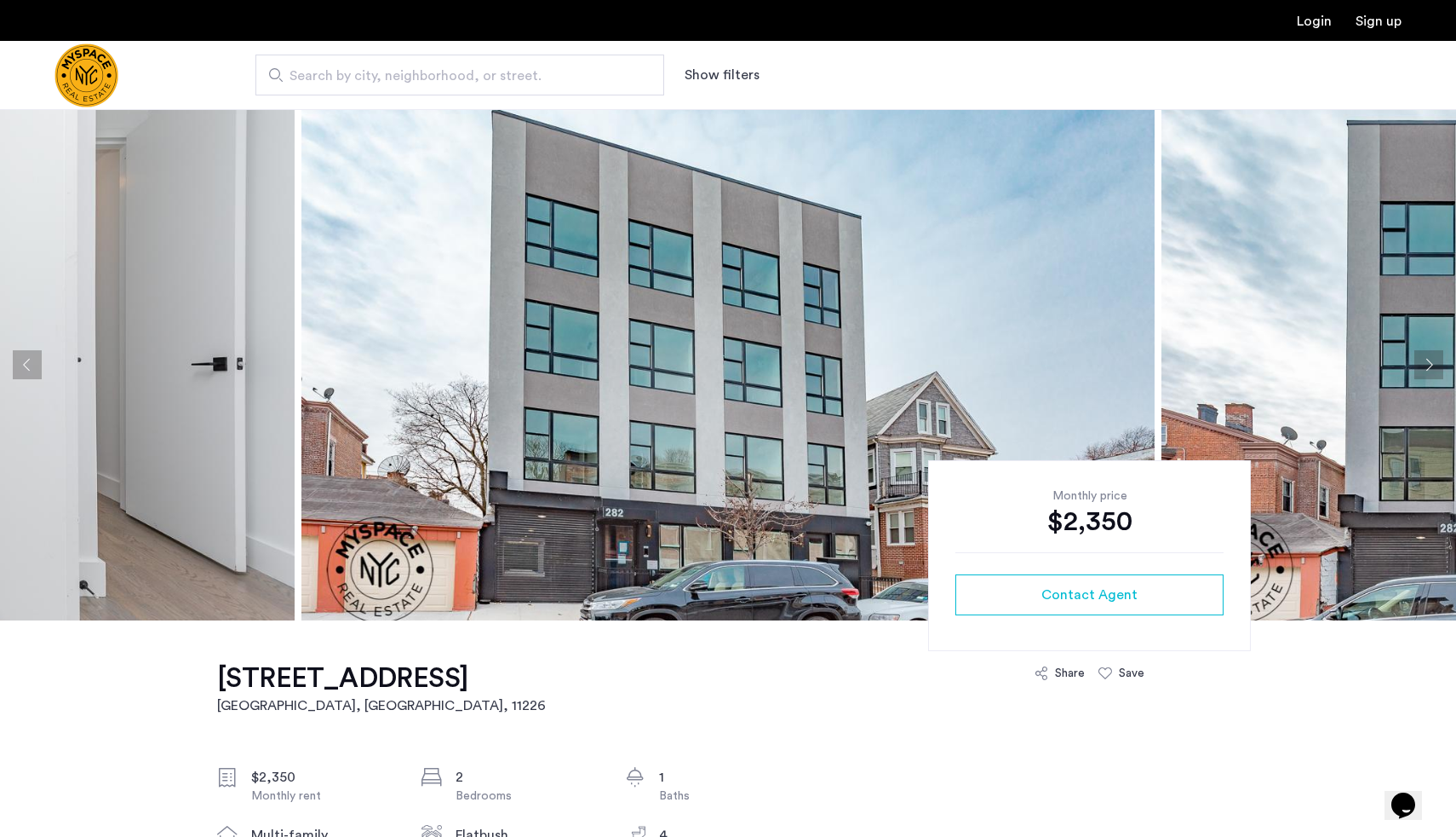
click at [607, 429] on img at bounding box center [728, 365] width 853 height 512
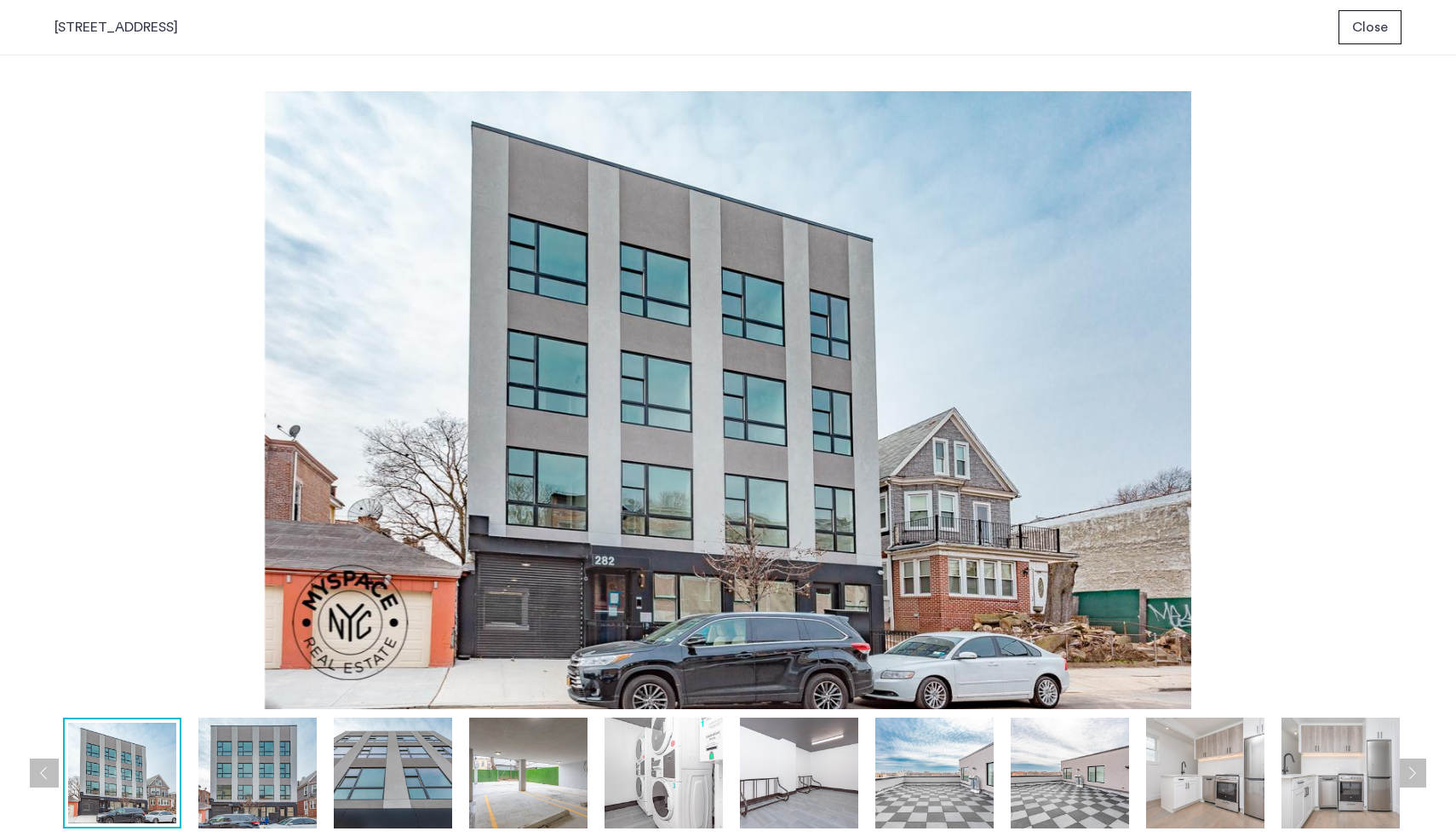
click at [279, 755] on img at bounding box center [258, 773] width 118 height 111
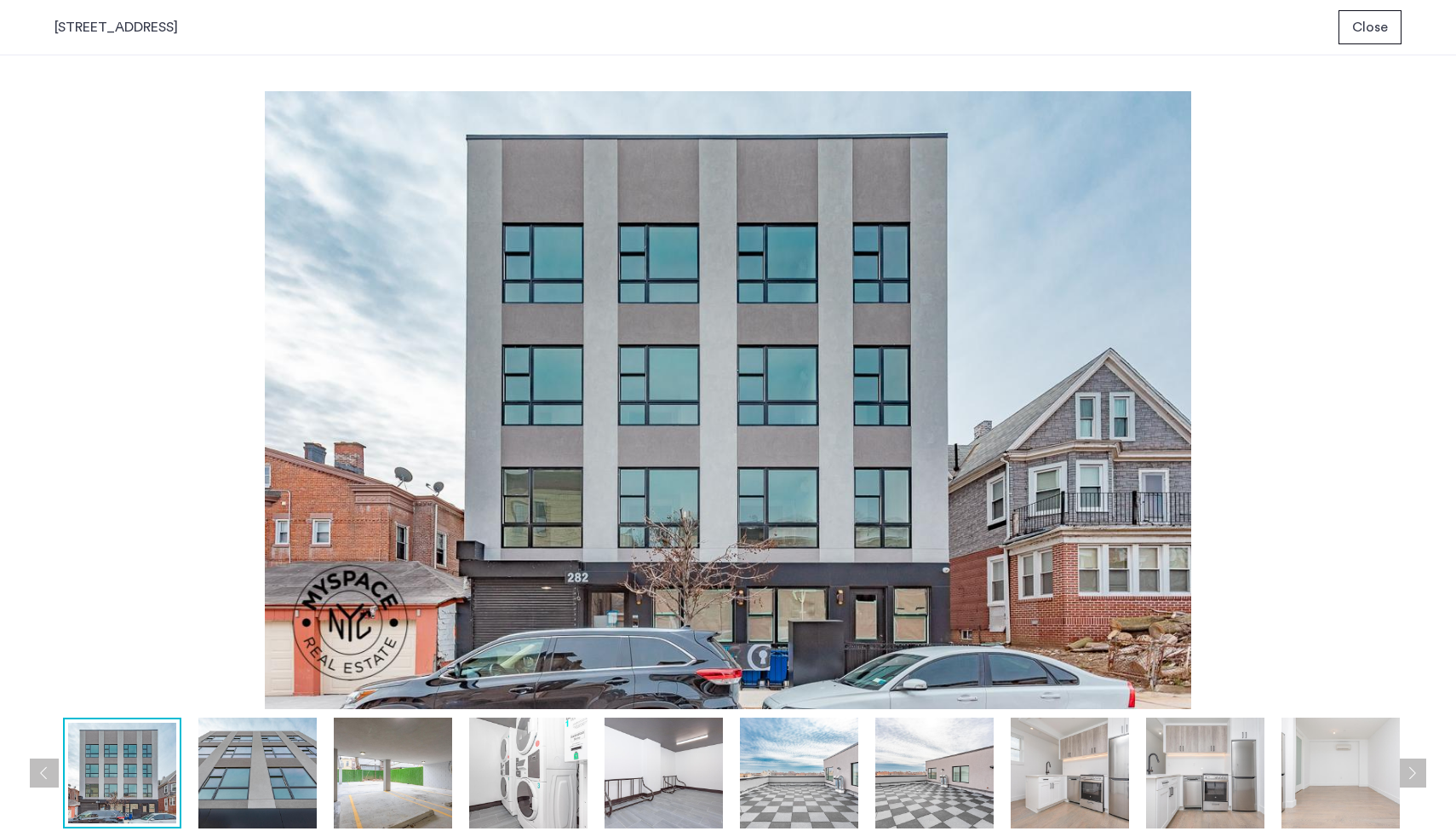
click at [367, 776] on img at bounding box center [393, 773] width 118 height 111
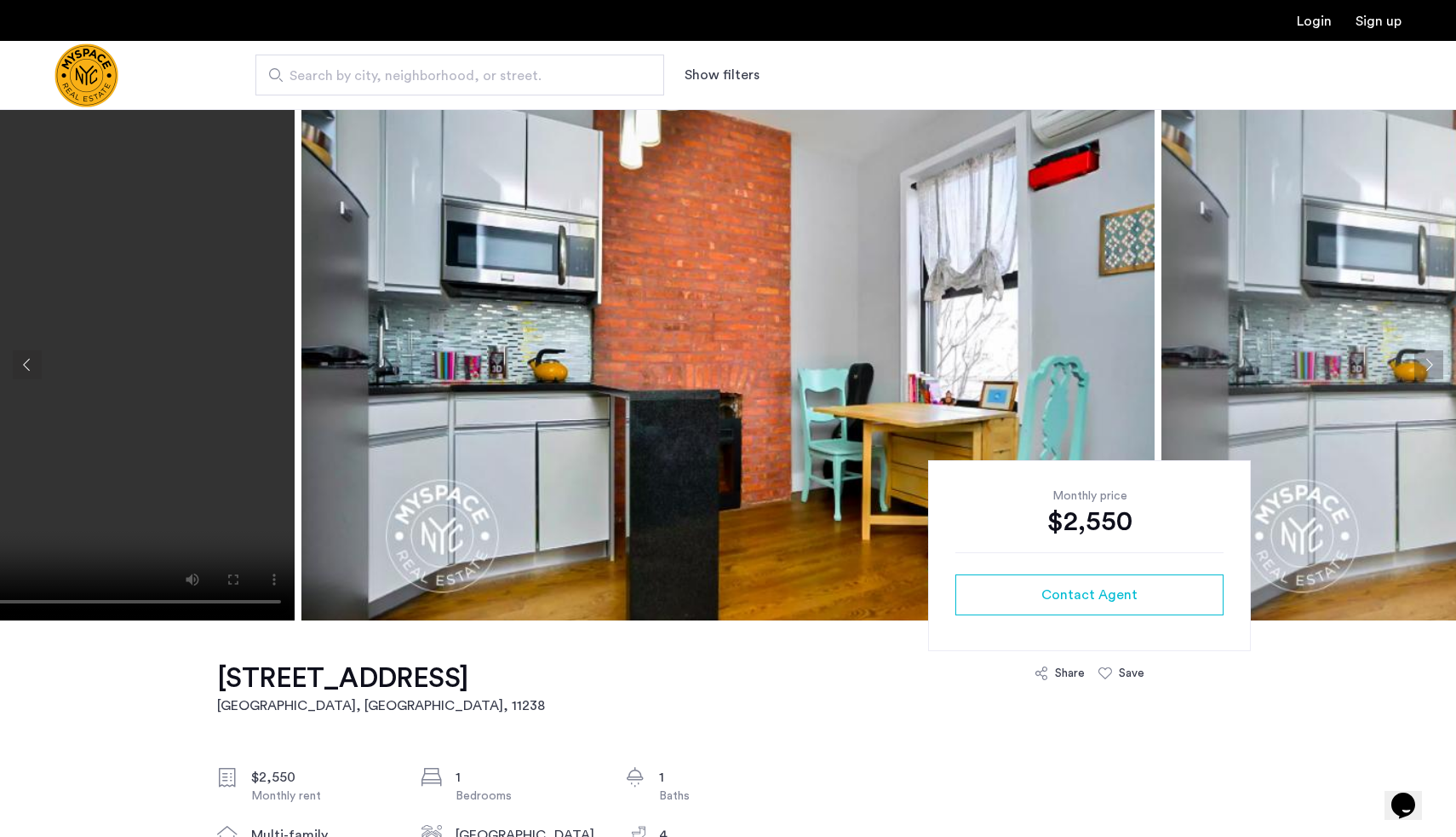
click at [365, 407] on img at bounding box center [728, 365] width 853 height 512
